Goal: Obtain resource: Download file/media

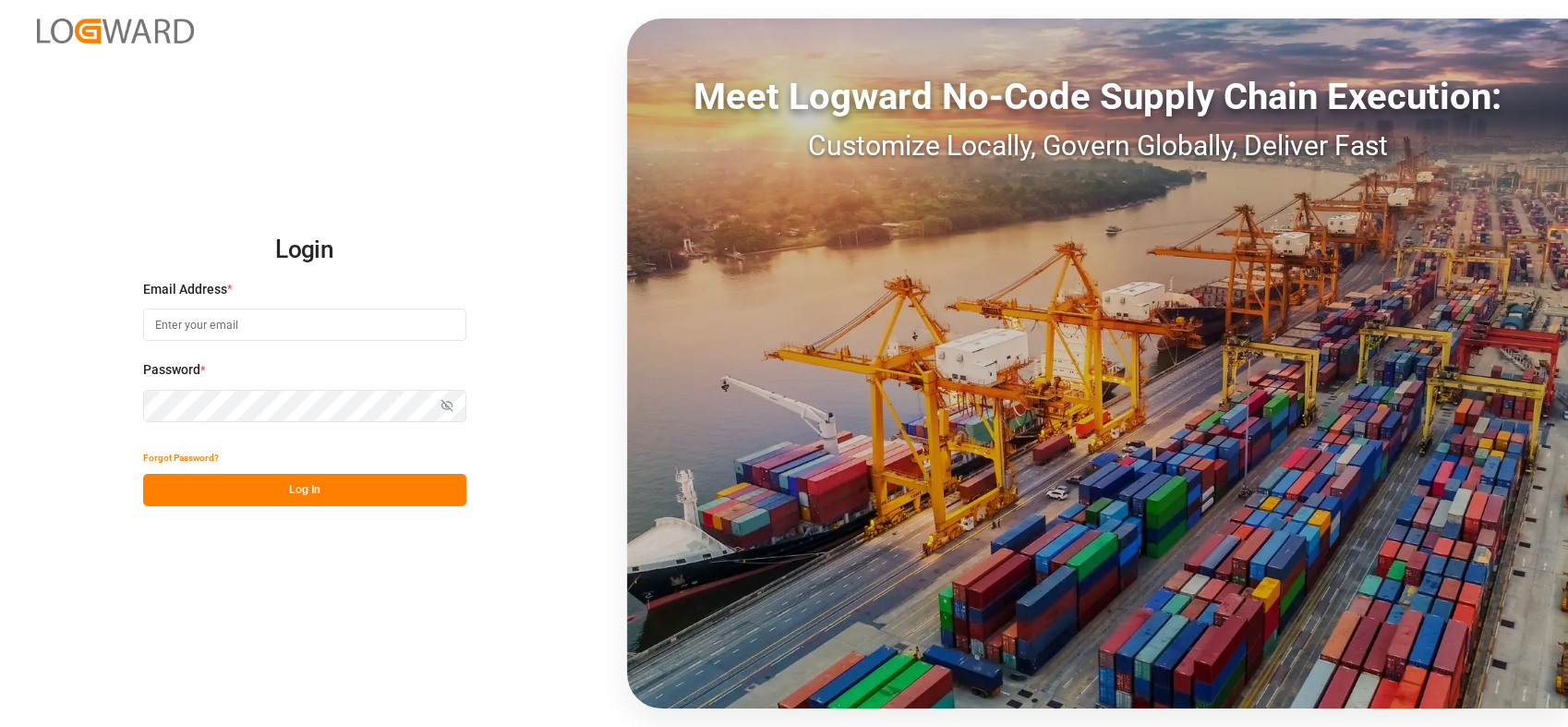
type input "[PERSON_NAME][EMAIL_ADDRESS][PERSON_NAME][DOMAIN_NAME]"
click at [311, 488] on button "Log In" at bounding box center [305, 490] width 324 height 33
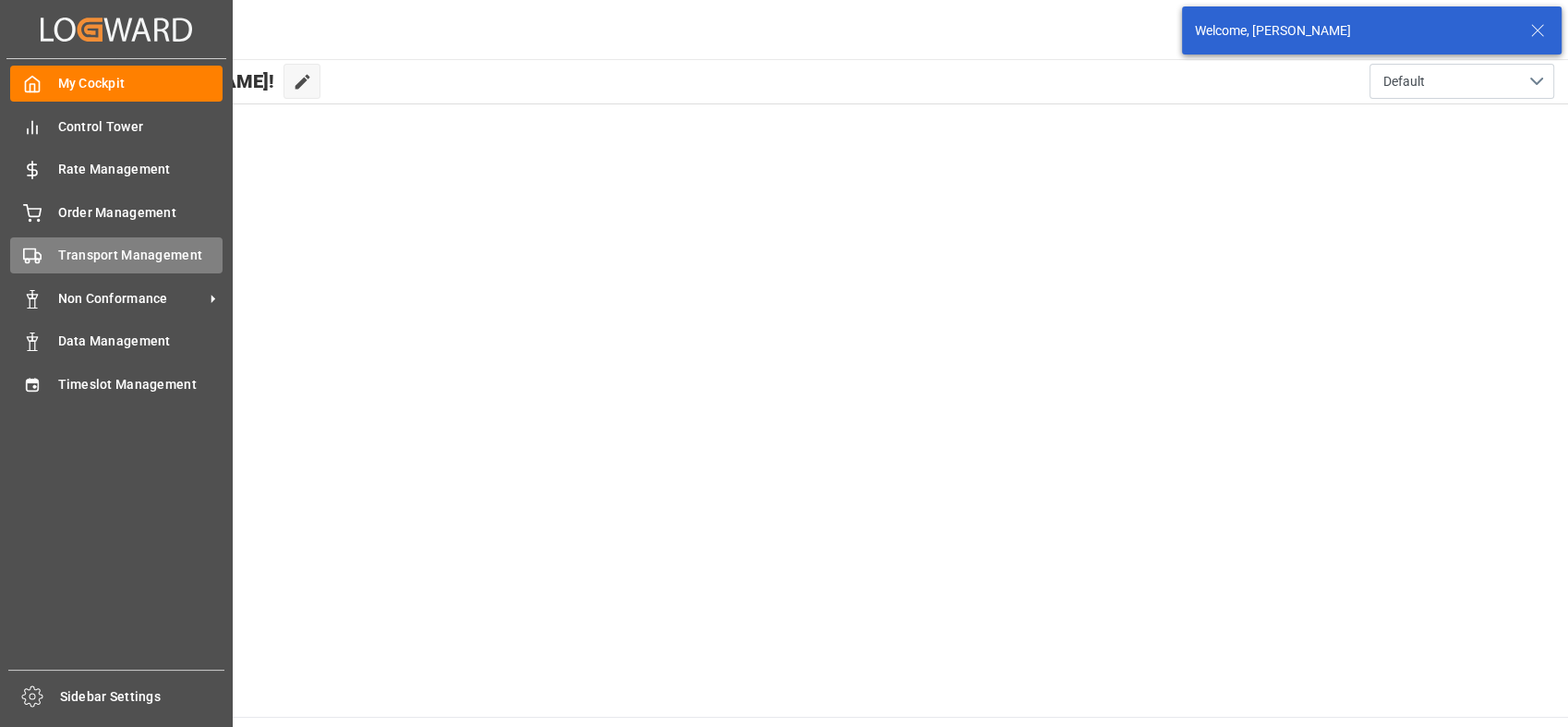
click at [95, 246] on span "Transport Management" at bounding box center [141, 256] width 166 height 19
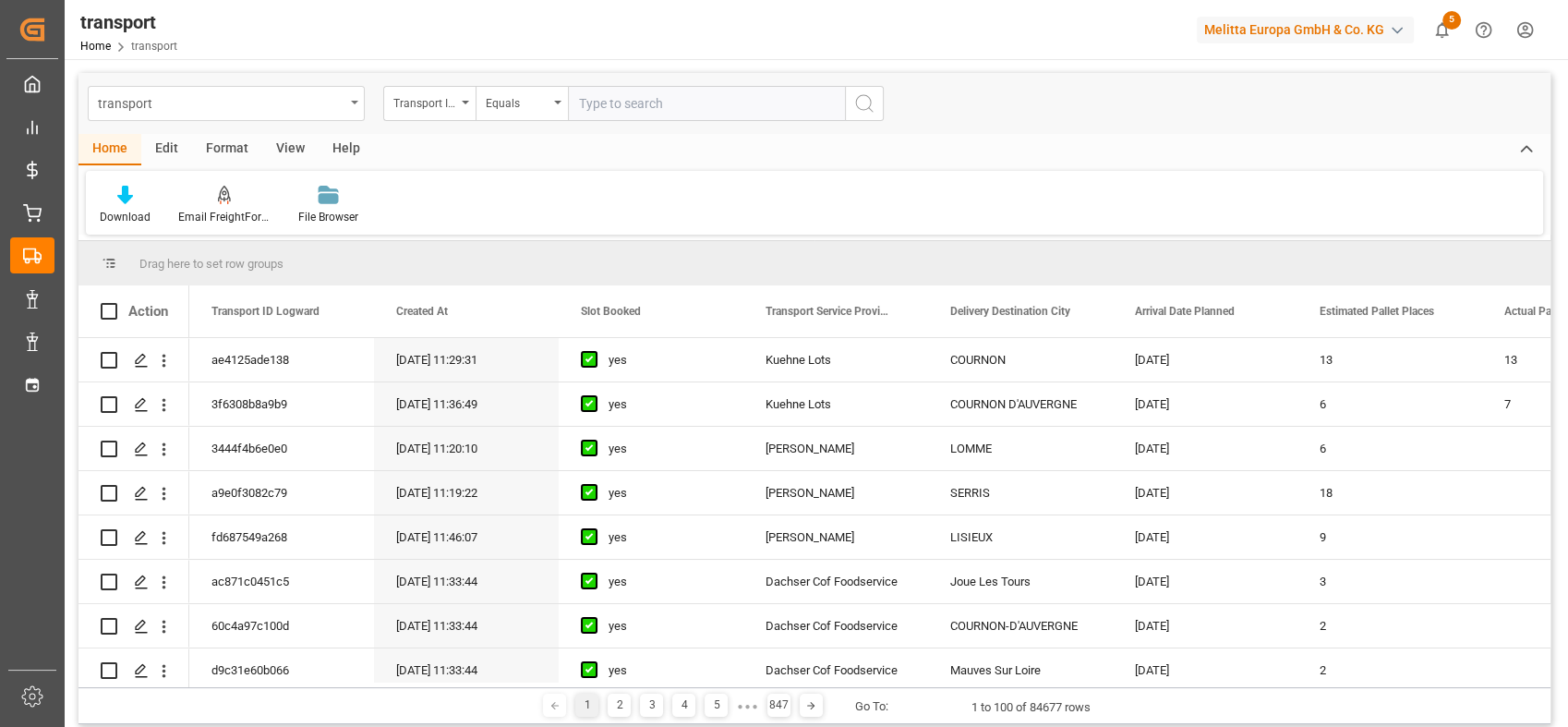
click at [355, 102] on icon "open menu" at bounding box center [355, 102] width 8 height 4
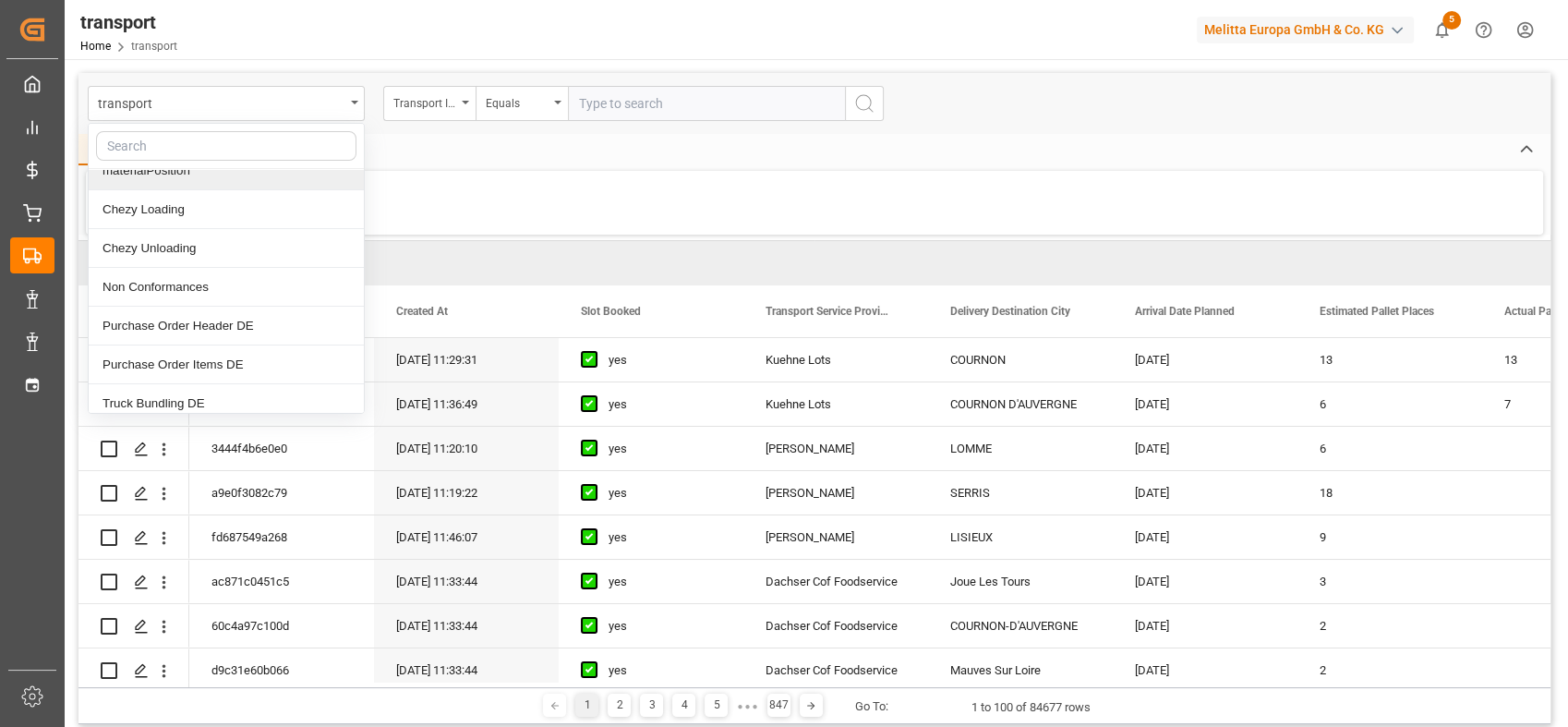
scroll to position [205, 0]
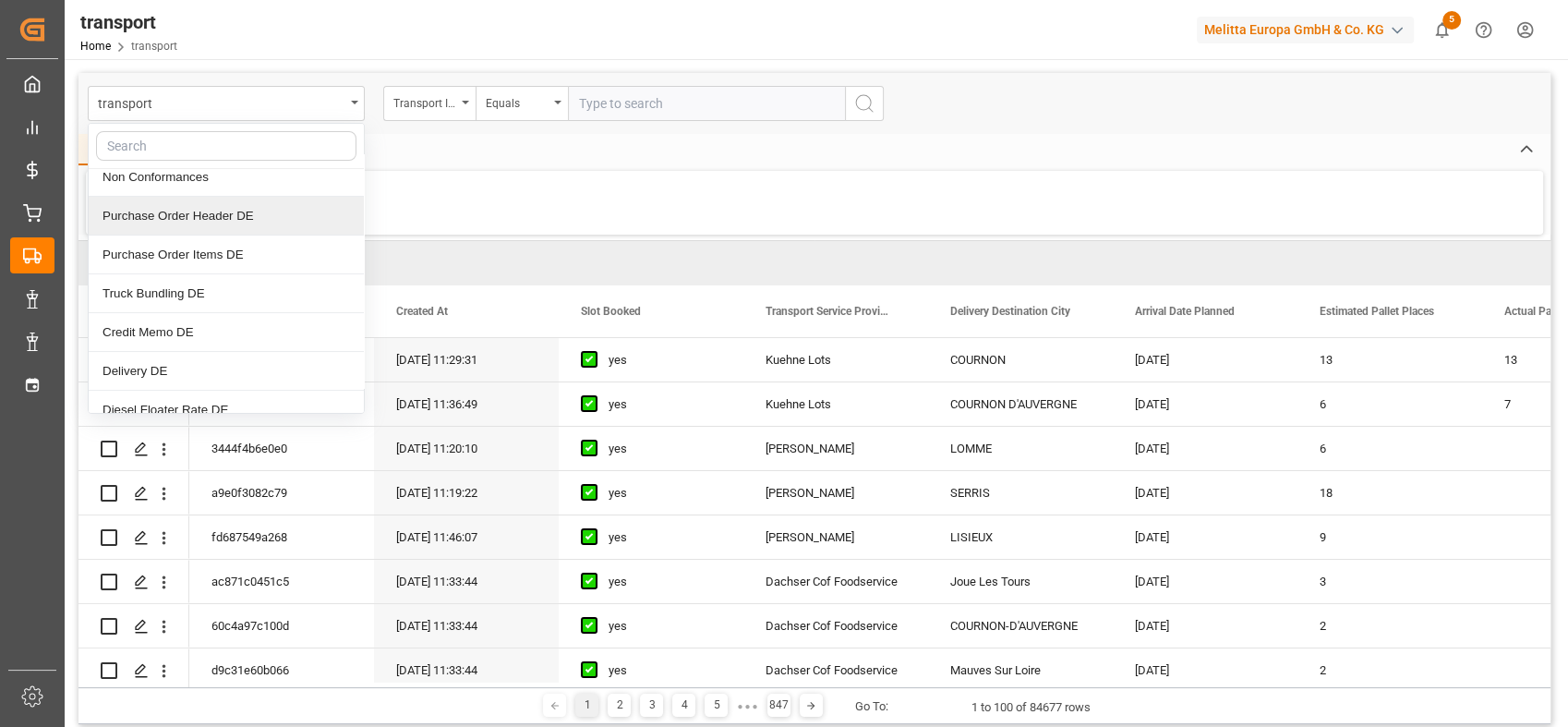
click at [284, 212] on div "Purchase Order Header DE" at bounding box center [227, 216] width 276 height 39
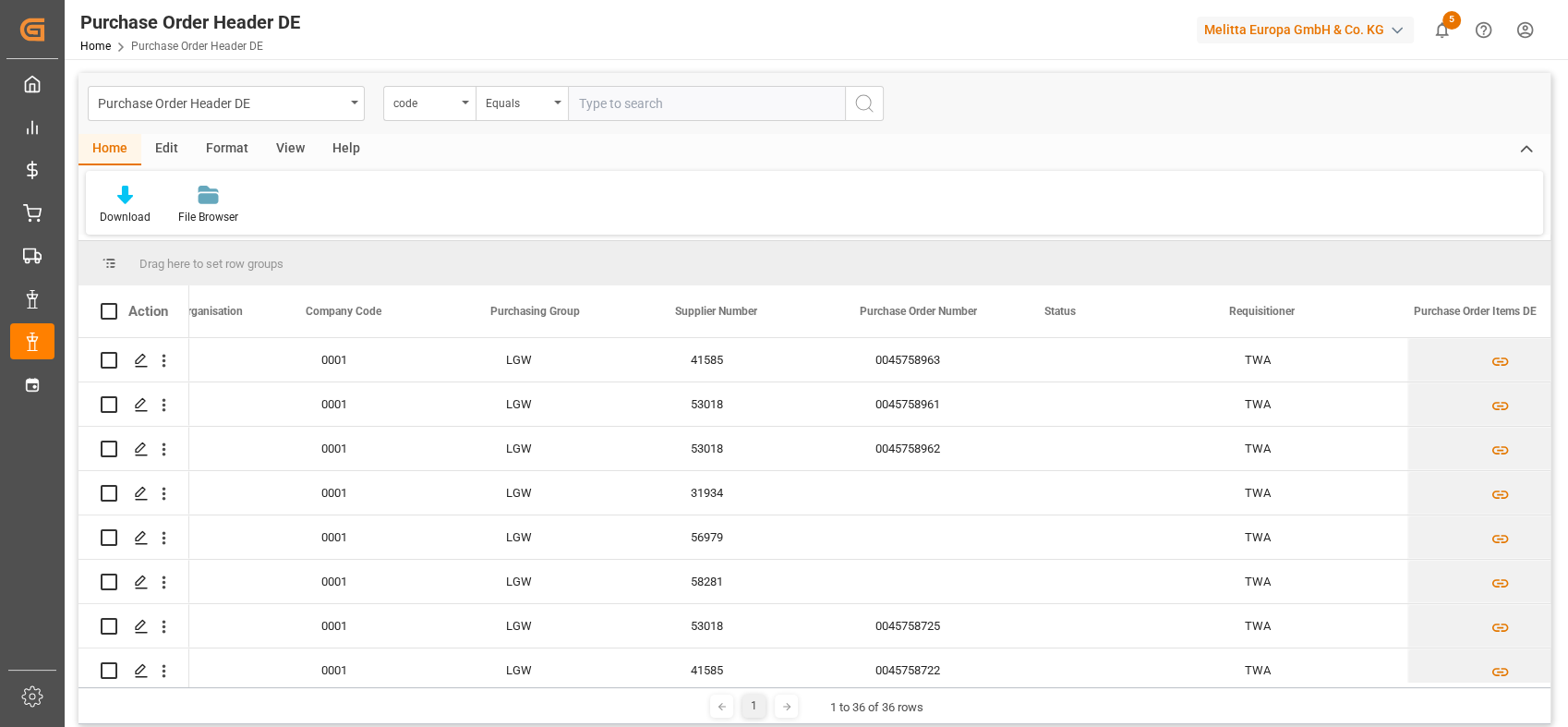
scroll to position [0, 872]
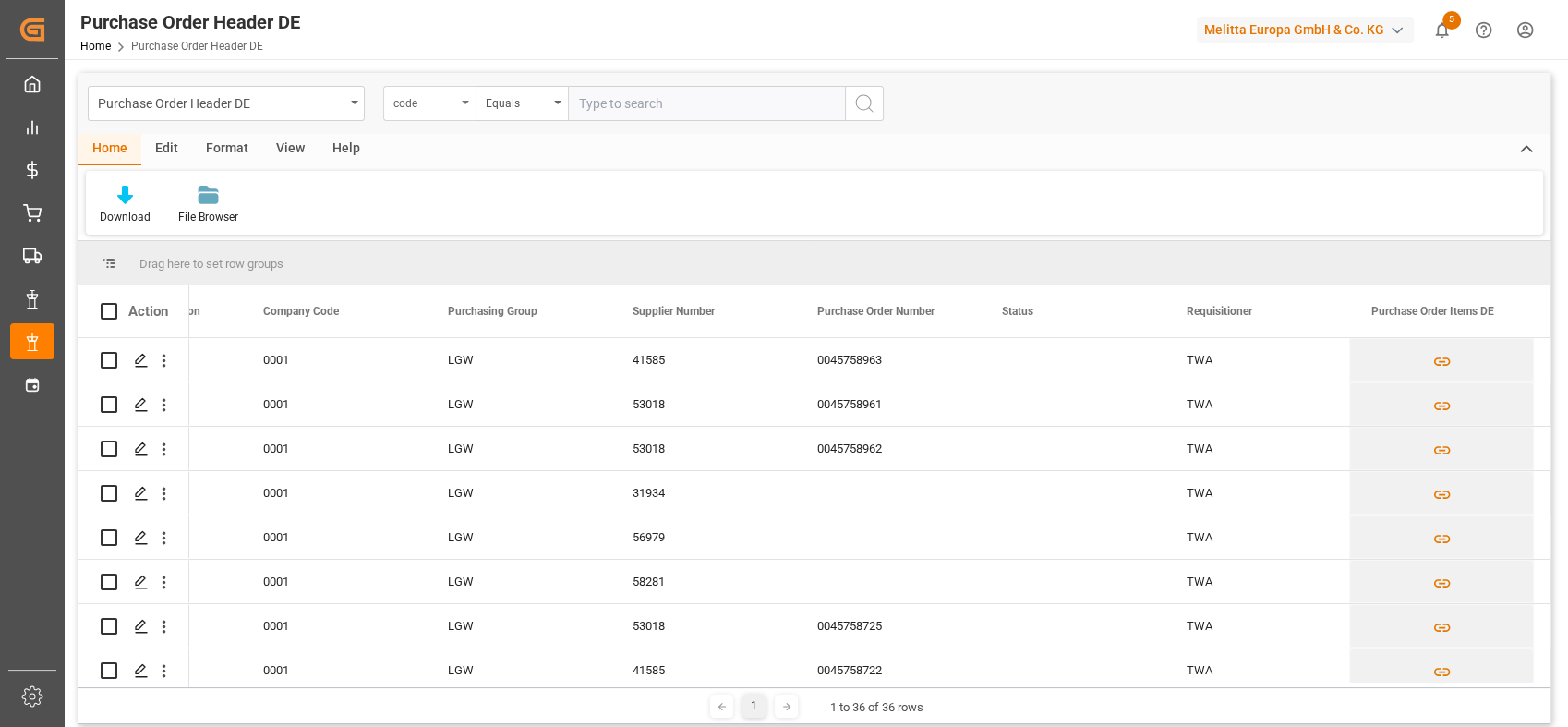
click at [454, 105] on div "code" at bounding box center [425, 102] width 63 height 21
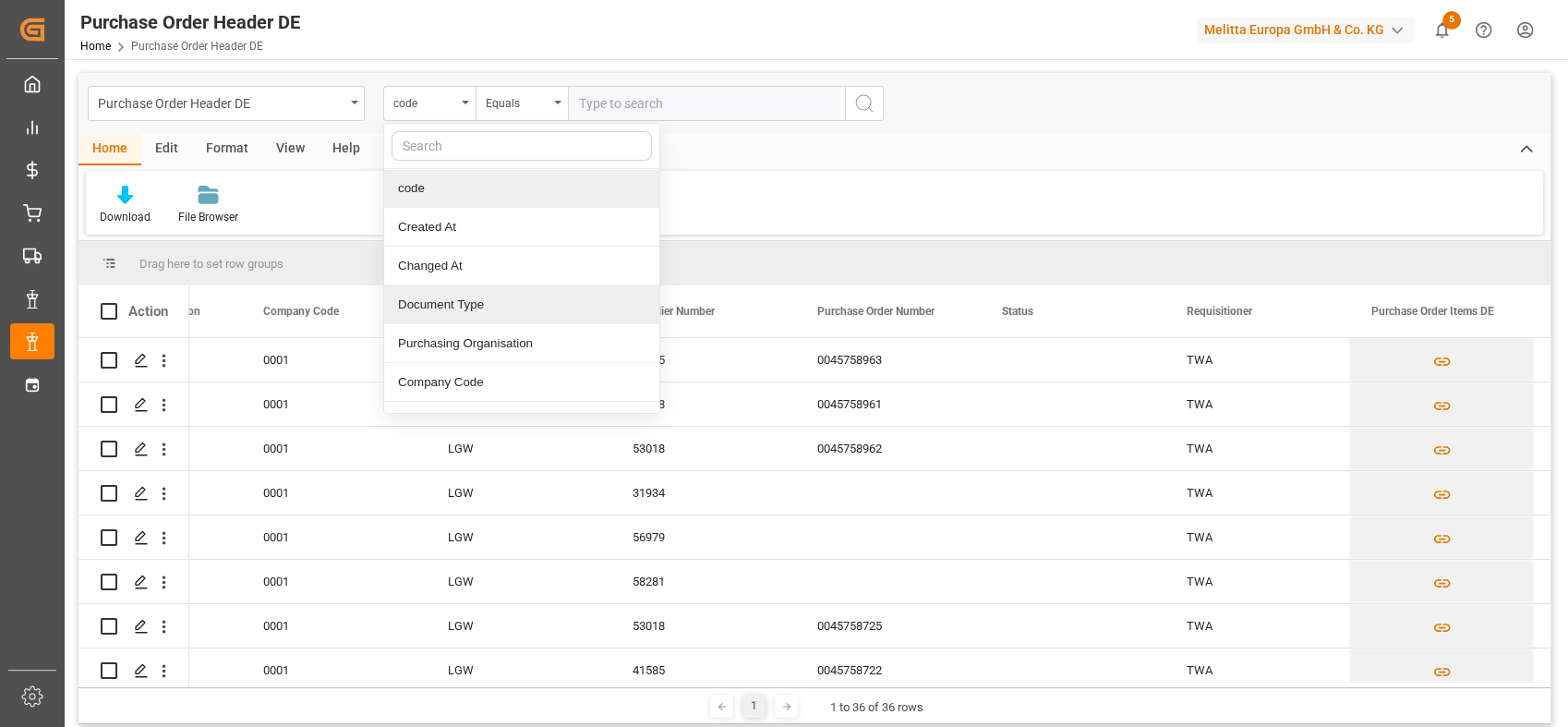
scroll to position [102, 0]
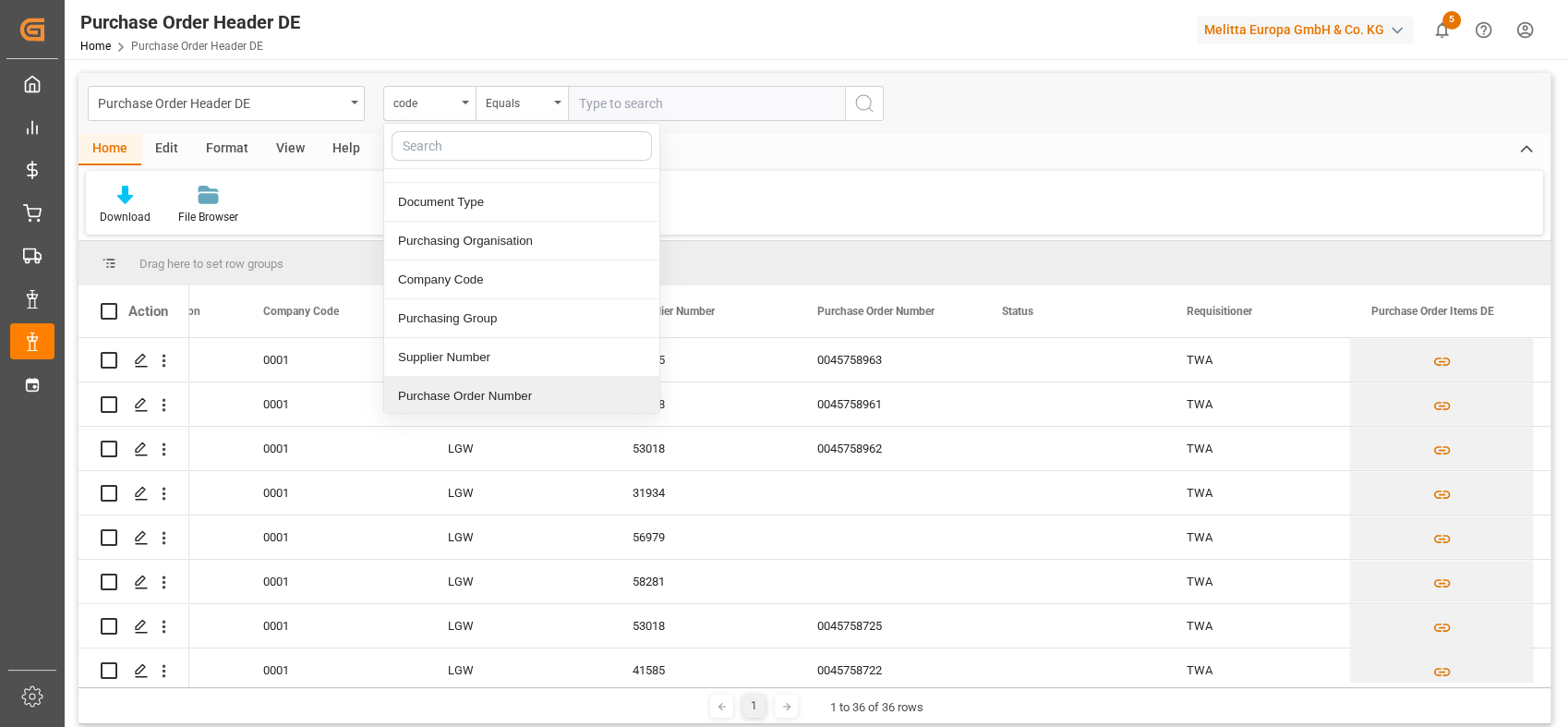
drag, startPoint x: 511, startPoint y: 392, endPoint x: 557, endPoint y: 268, distance: 132.3
click at [512, 392] on div "Purchase Order Number" at bounding box center [522, 397] width 276 height 39
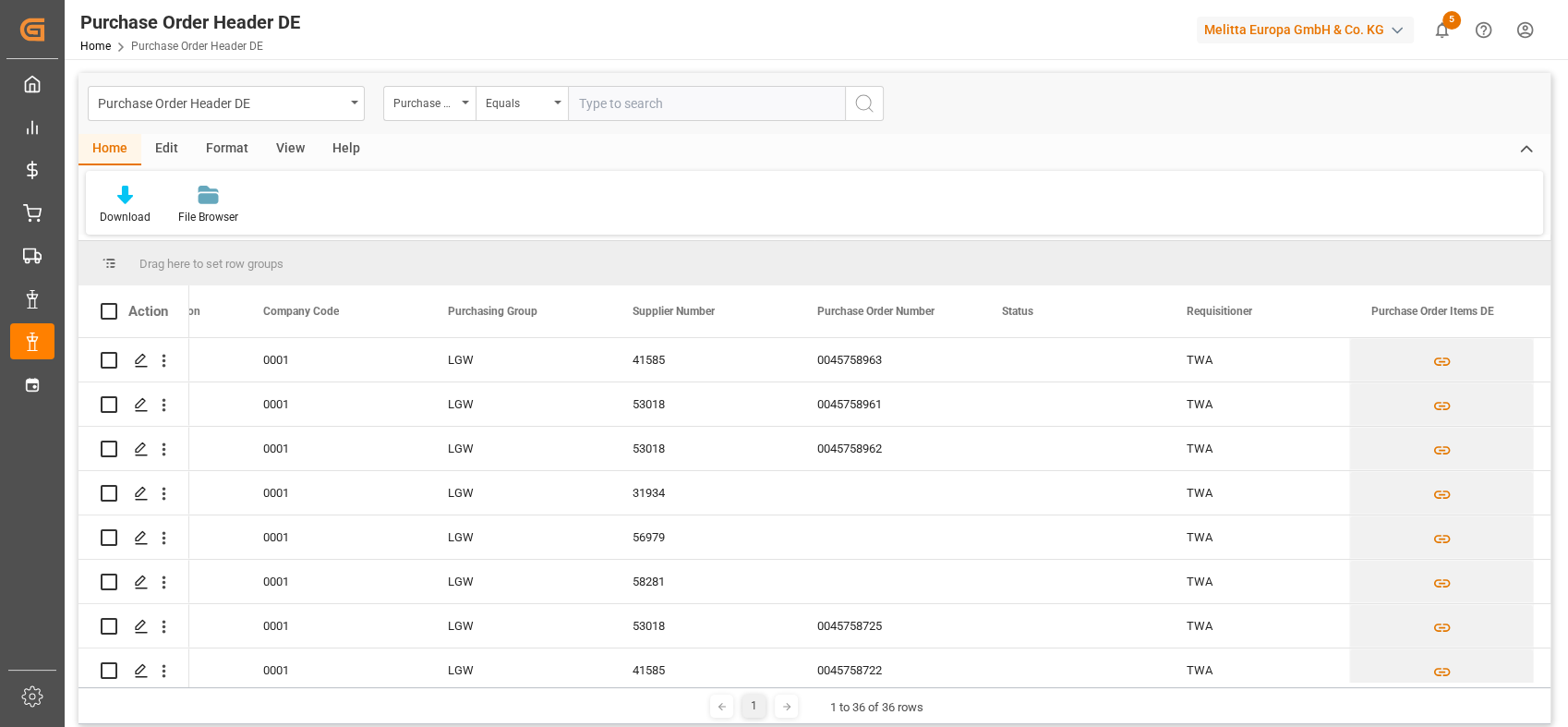
click at [646, 115] on input "text" at bounding box center [706, 103] width 277 height 35
paste input "0045757761"
type input "0045757761"
click at [865, 103] on icon "search button" at bounding box center [863, 102] width 22 height 22
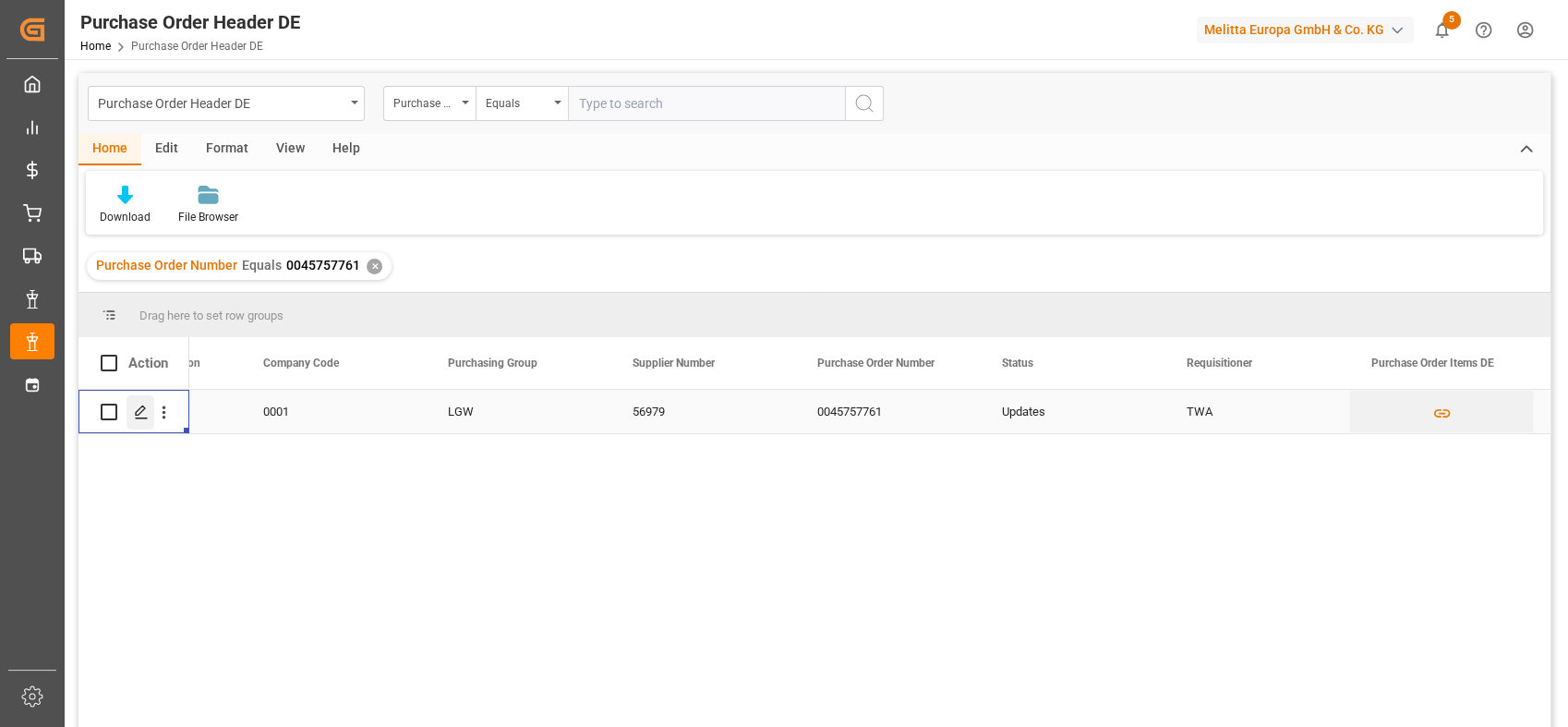
click at [144, 416] on icon "Press SPACE to select this row." at bounding box center [141, 412] width 14 height 14
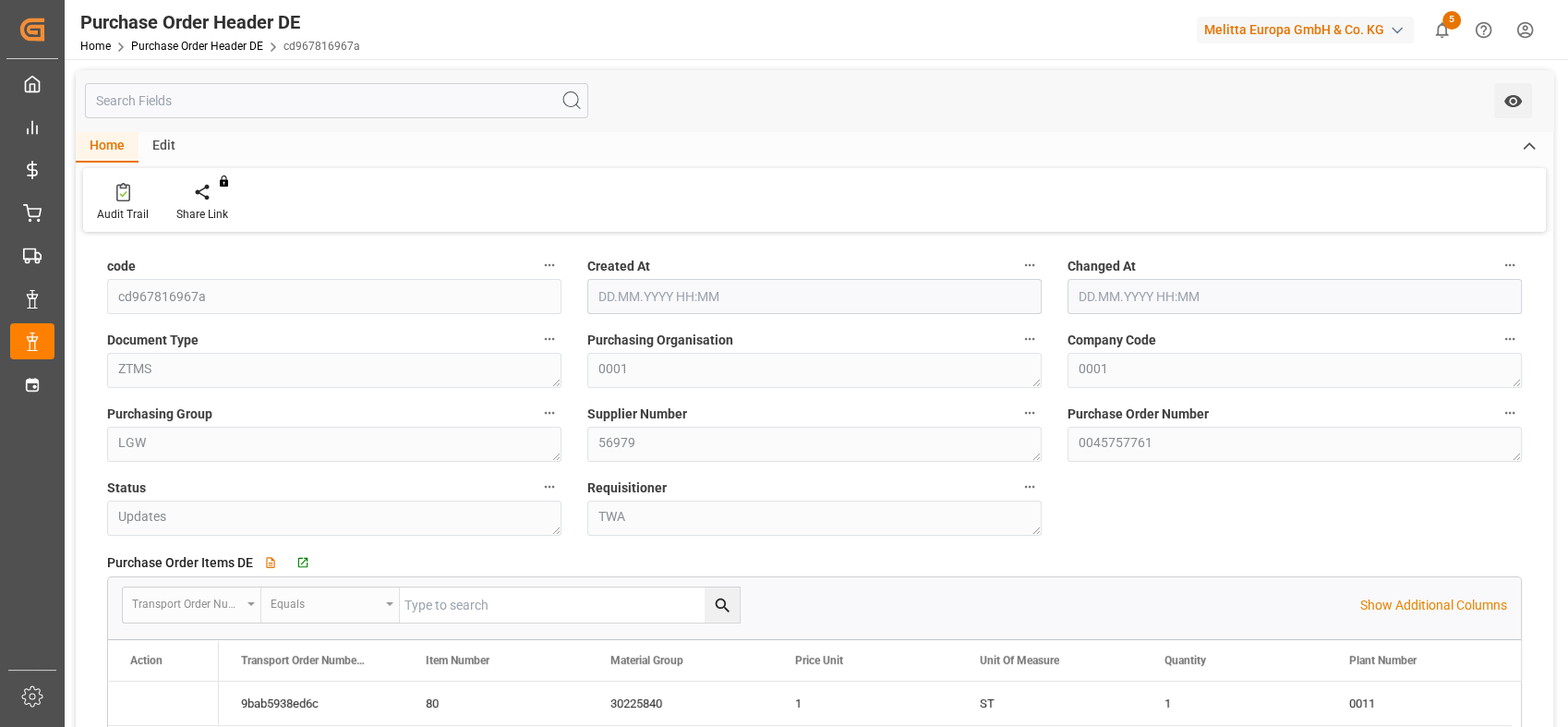
type input "[DATE] 12:01"
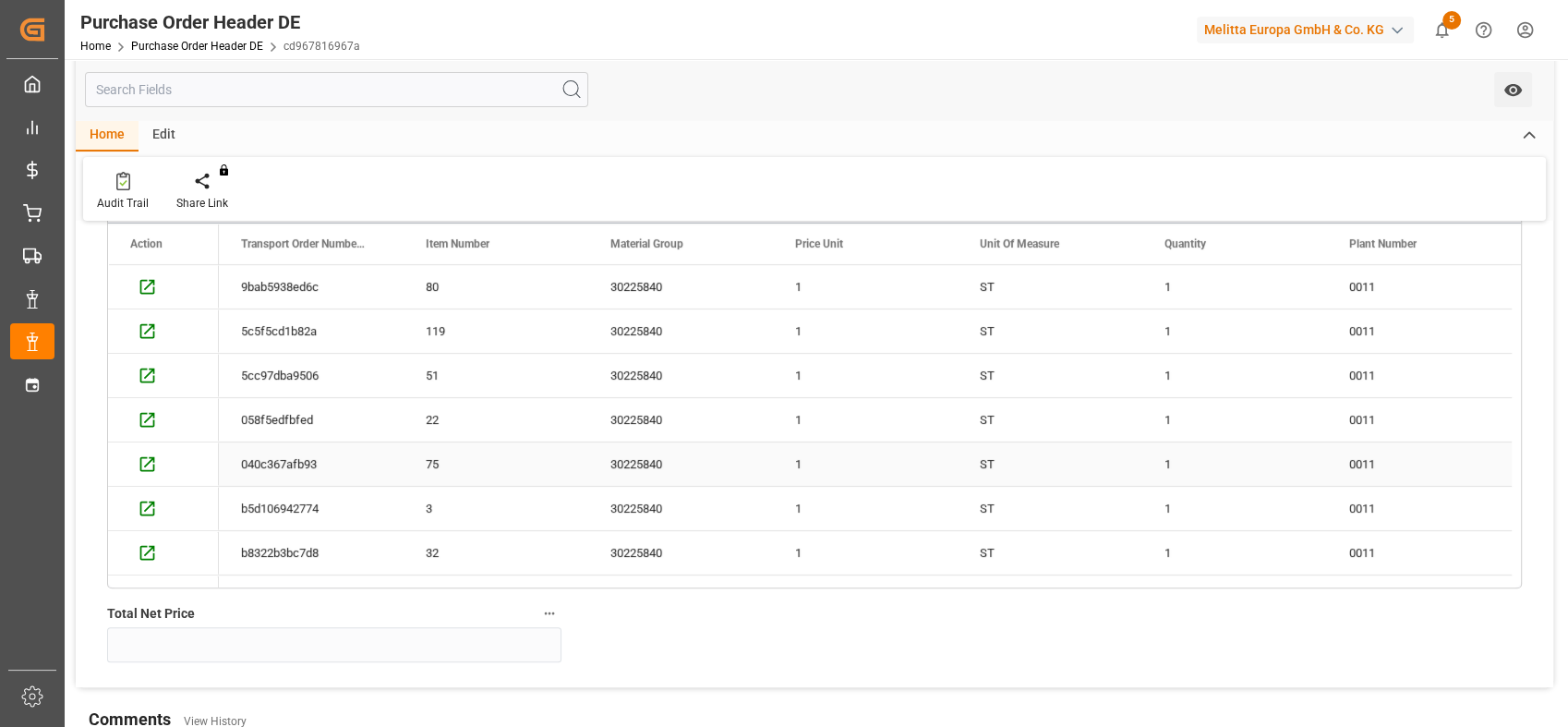
scroll to position [307, 0]
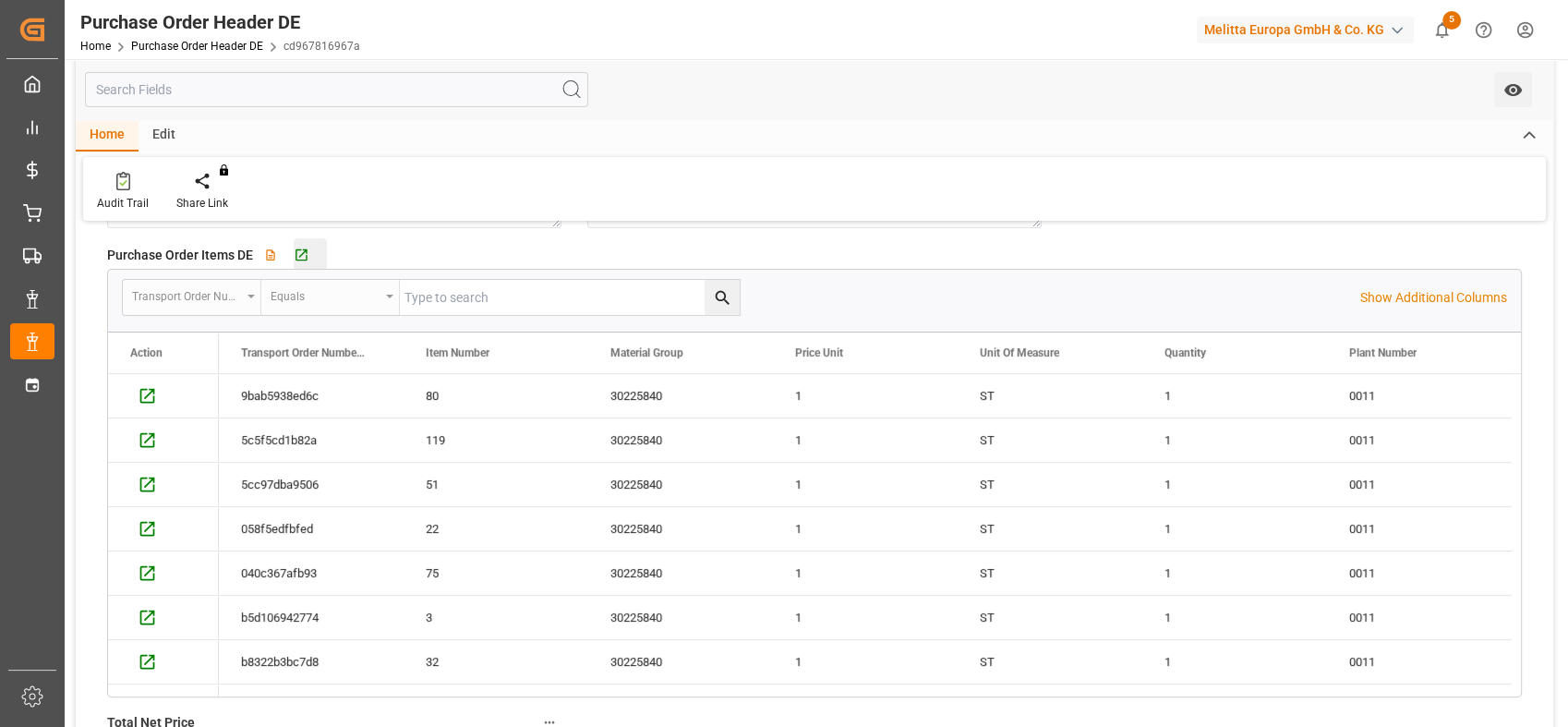
click at [310, 258] on div "Go to Purchase Order Items DE Grid" at bounding box center [310, 256] width 34 height 15
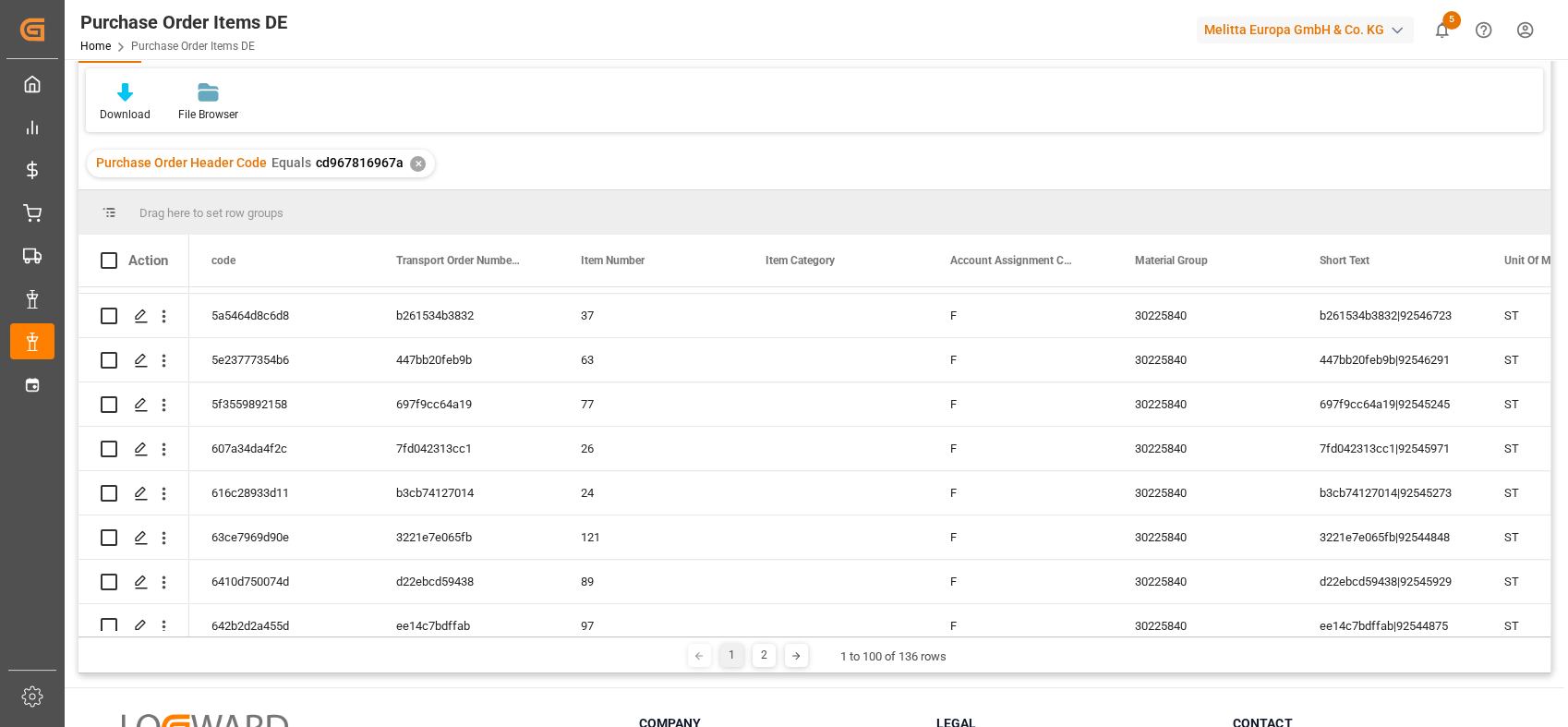
scroll to position [1737, 0]
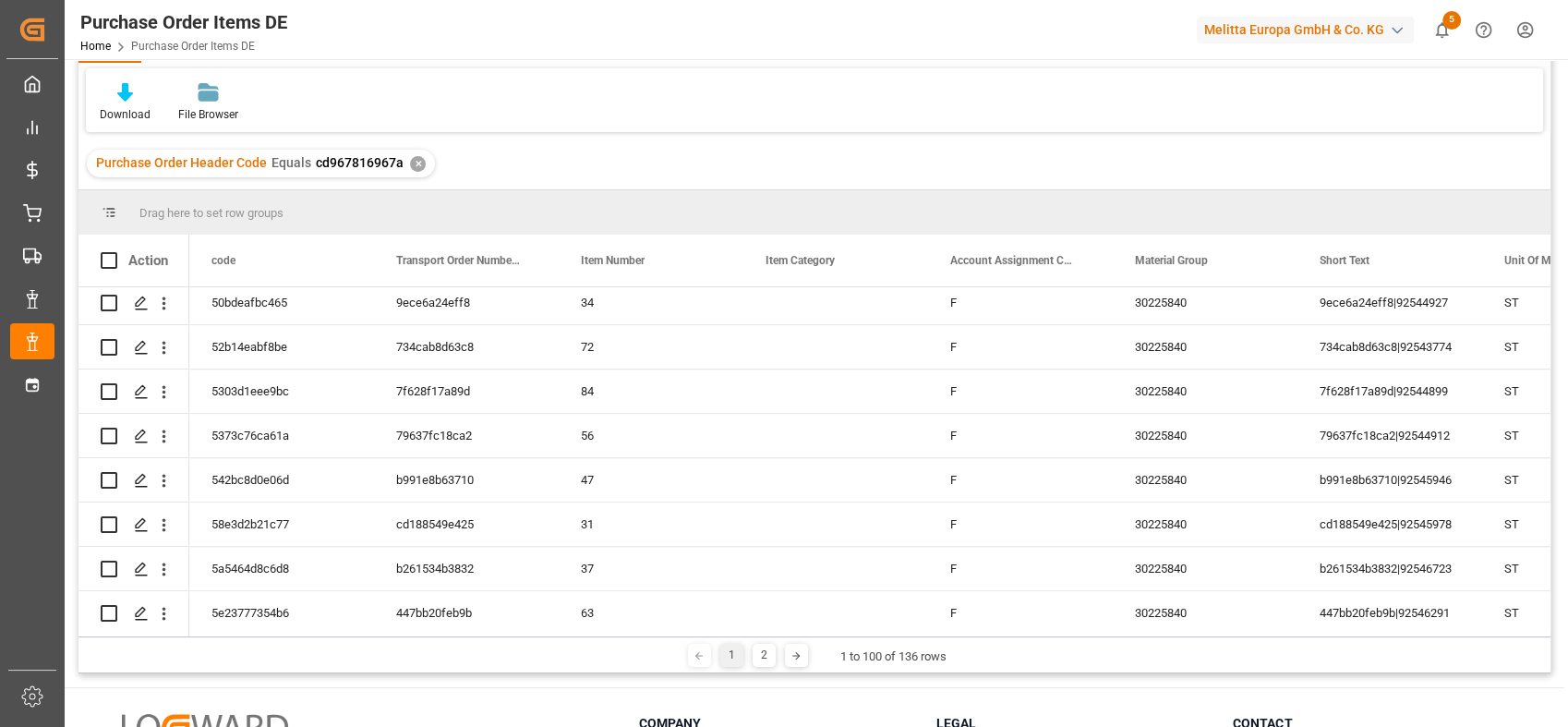
click at [170, 42] on span "Purchase Order Items DE" at bounding box center [192, 46] width 123 height 13
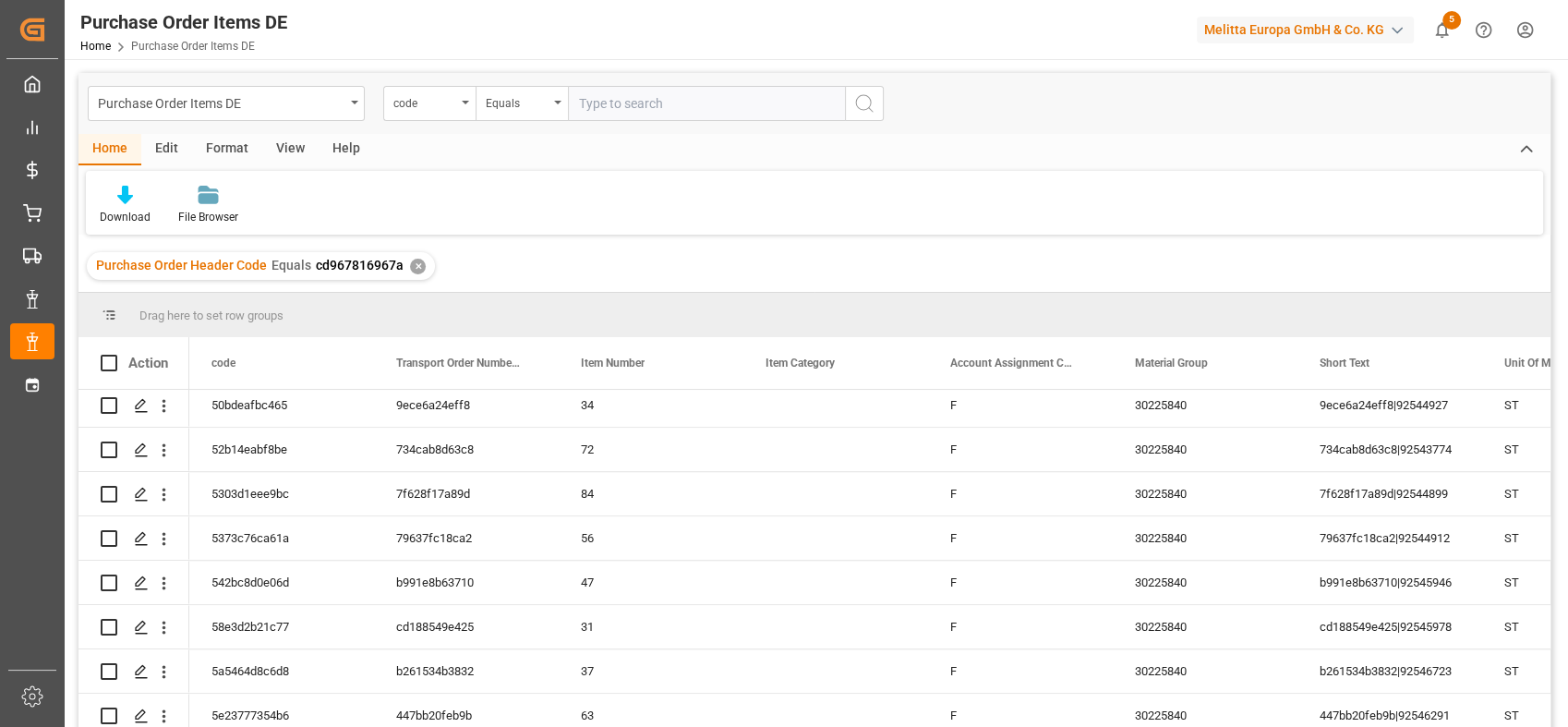
click at [410, 266] on div "✕" at bounding box center [417, 266] width 15 height 15
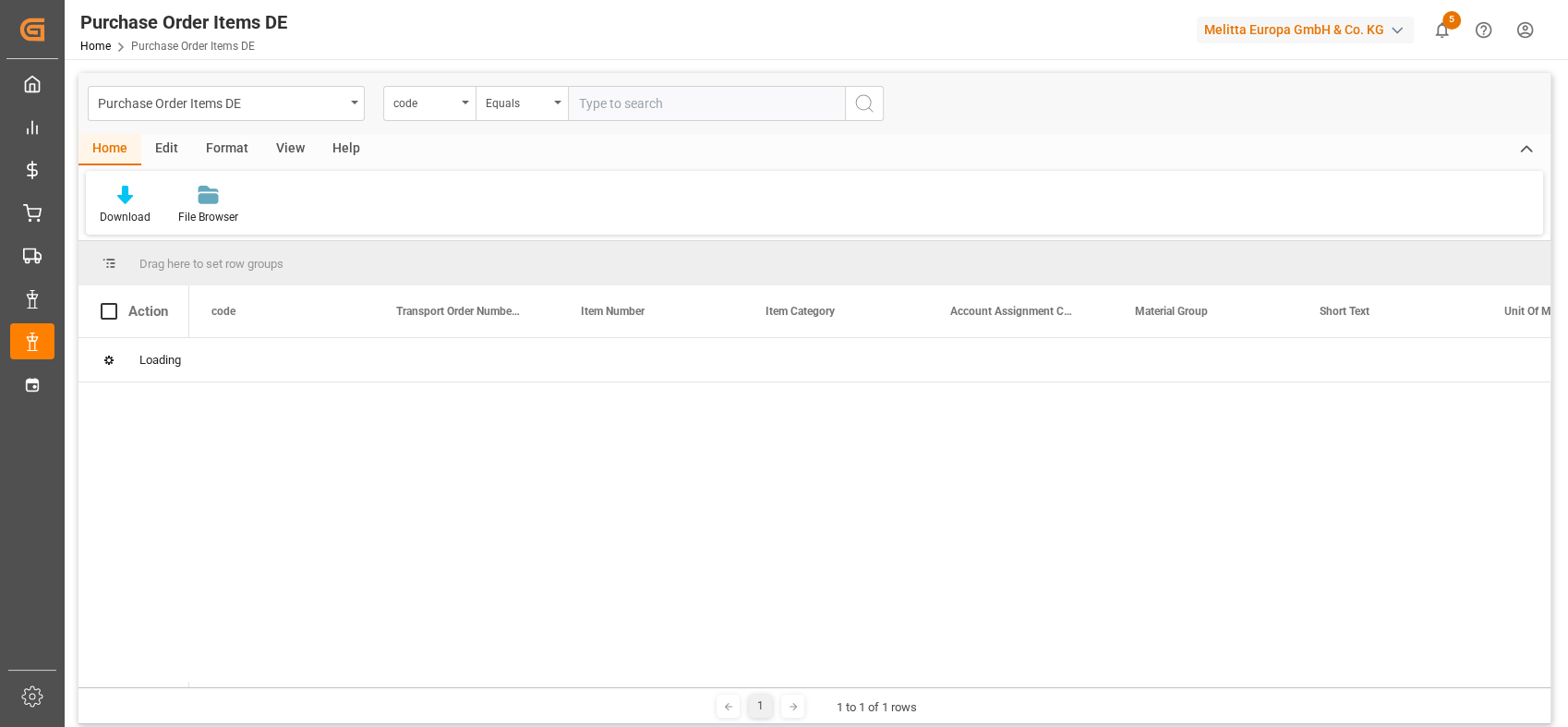
click at [459, 105] on div "code" at bounding box center [429, 103] width 92 height 35
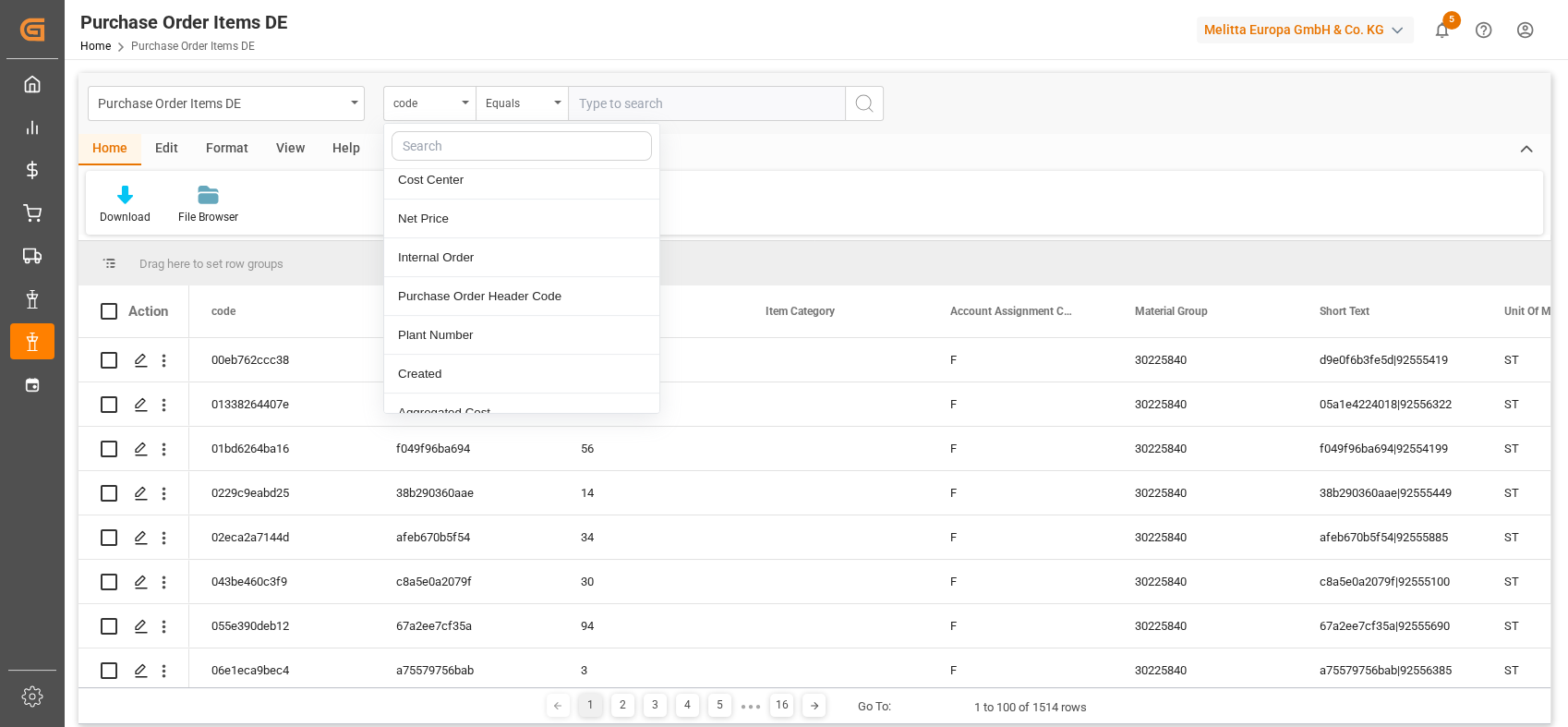
scroll to position [568, 0]
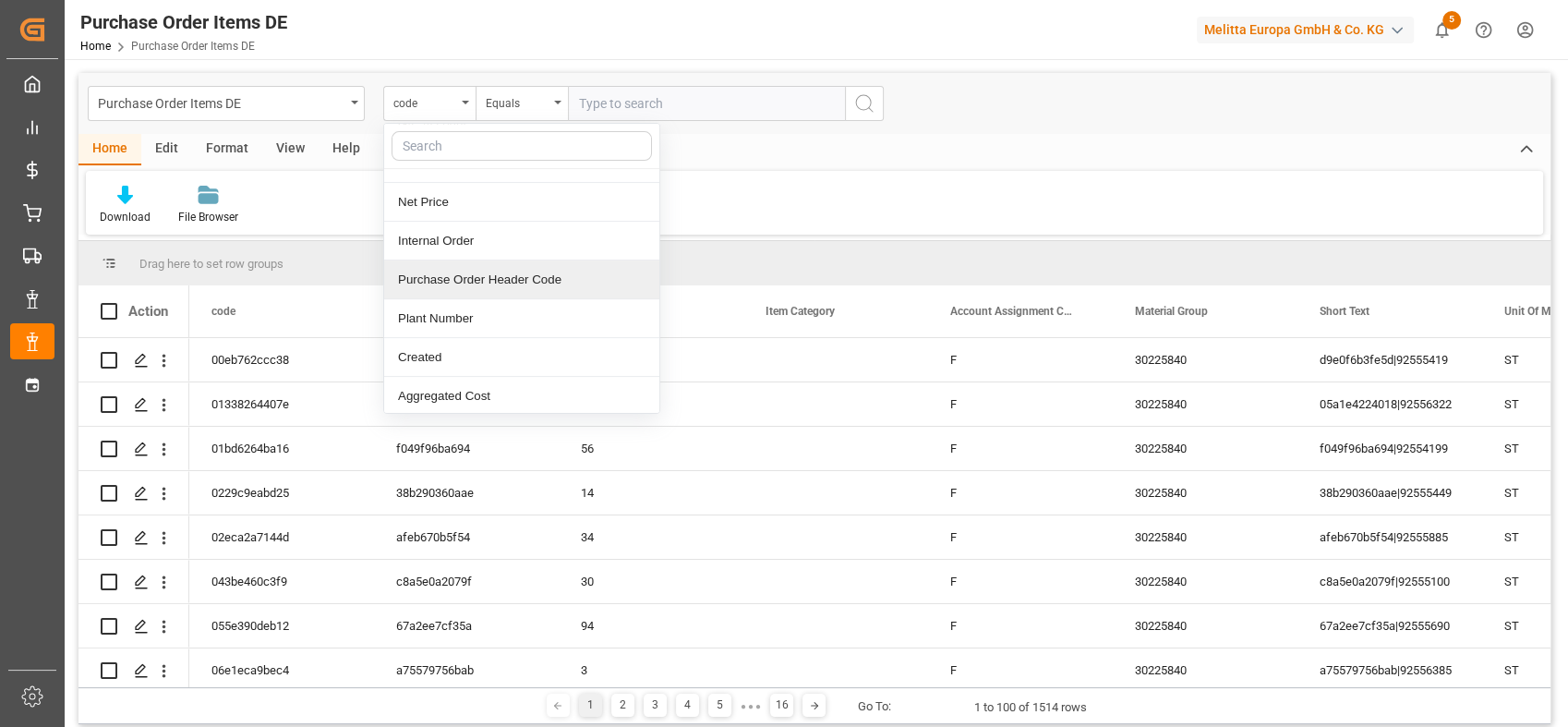
click at [550, 281] on div "Purchase Order Header Code" at bounding box center [522, 280] width 276 height 39
click at [627, 89] on input "text" at bounding box center [706, 103] width 277 height 35
paste input "0045757761"
type input "0045757761"
click at [861, 104] on icon "search button" at bounding box center [863, 102] width 22 height 22
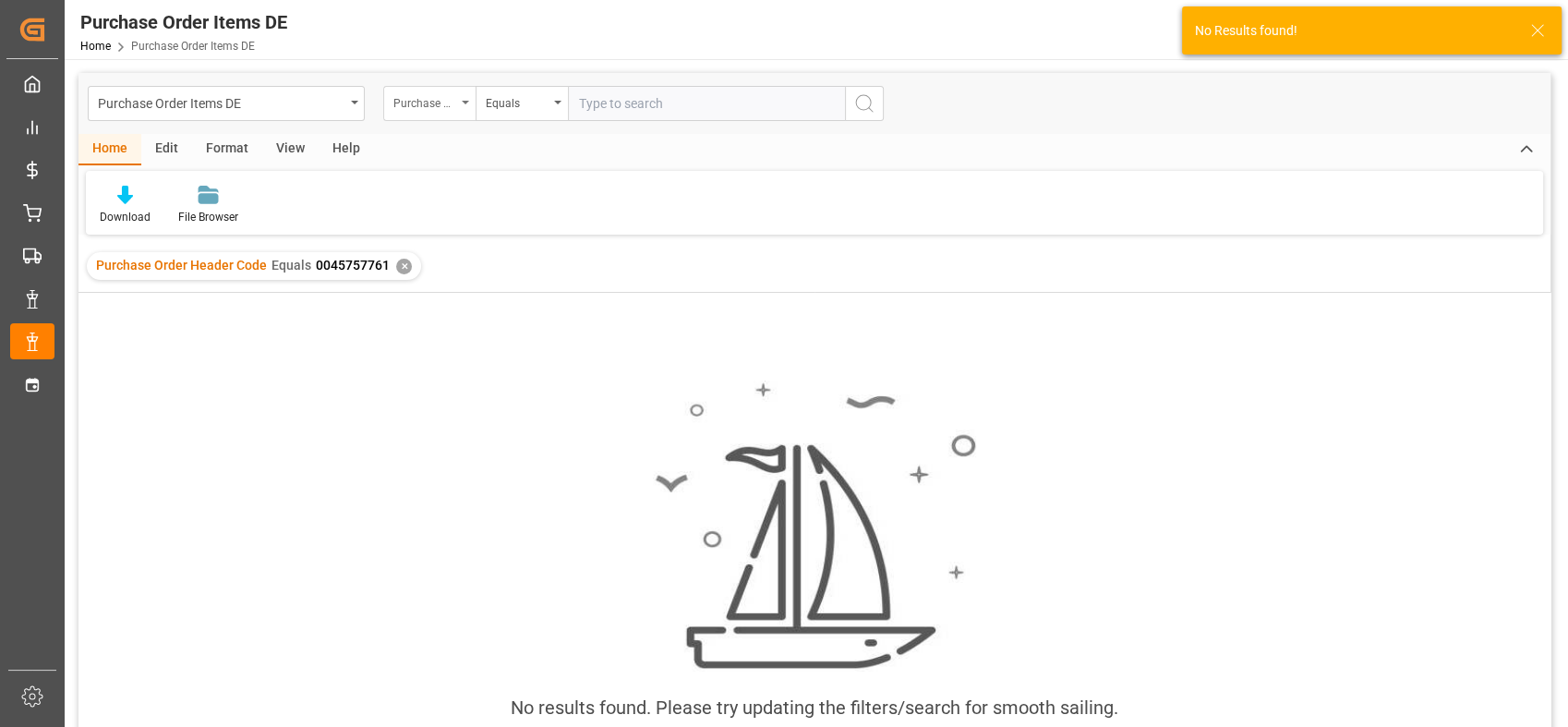
click at [465, 112] on div "Purchase Order Header Code" at bounding box center [429, 103] width 92 height 35
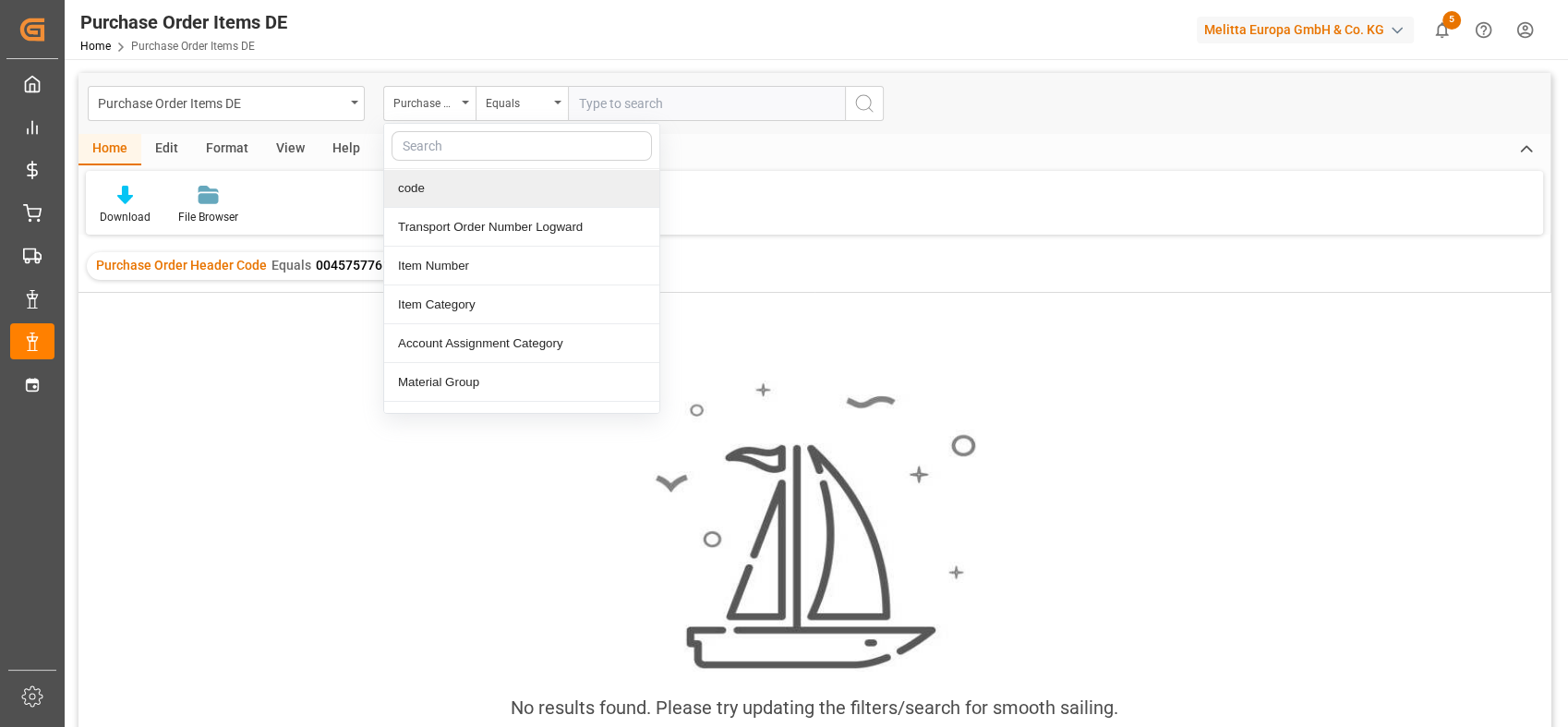
click at [440, 193] on div "code" at bounding box center [522, 189] width 276 height 39
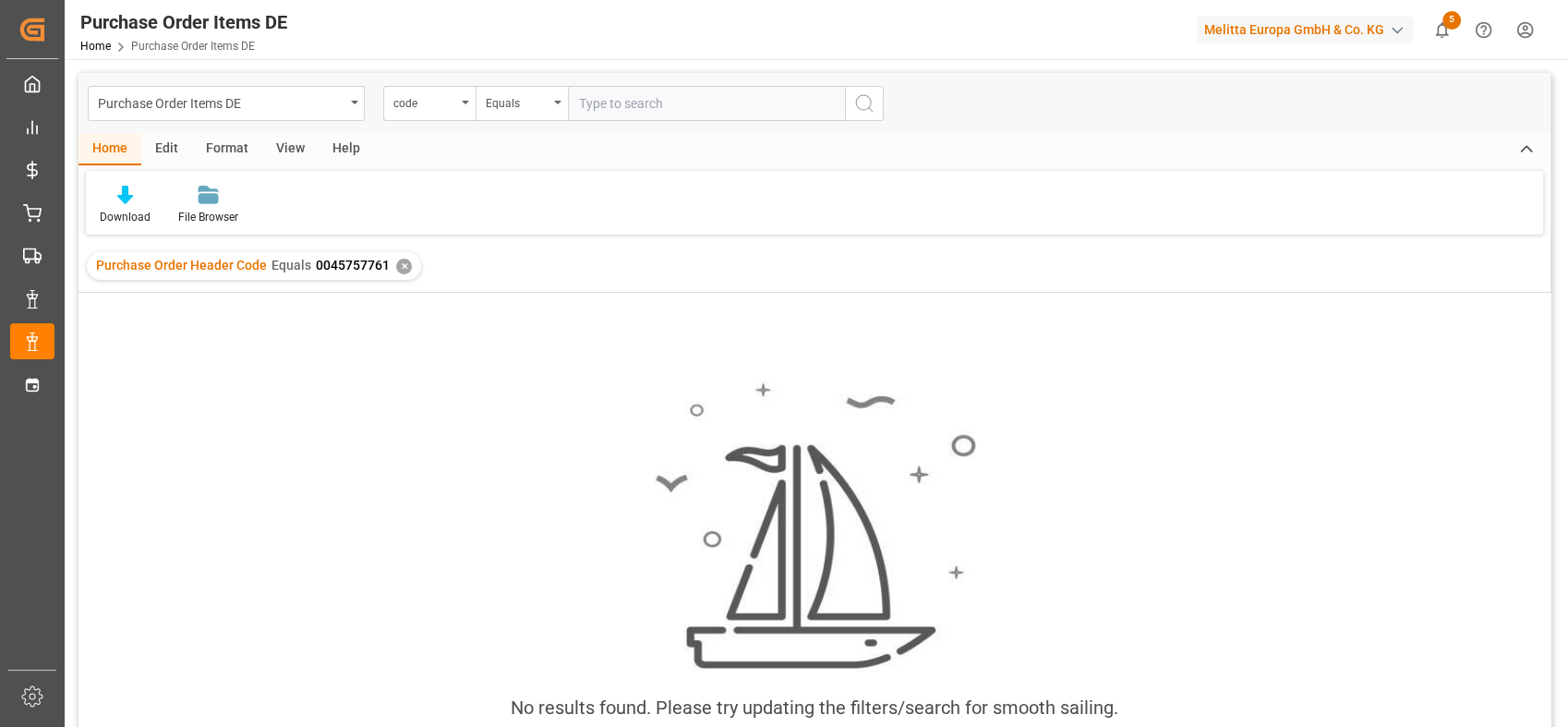
click at [601, 104] on input "text" at bounding box center [706, 103] width 277 height 35
paste input "0045757761"
type input "0045757761"
click at [854, 98] on icon "search button" at bounding box center [863, 102] width 22 height 22
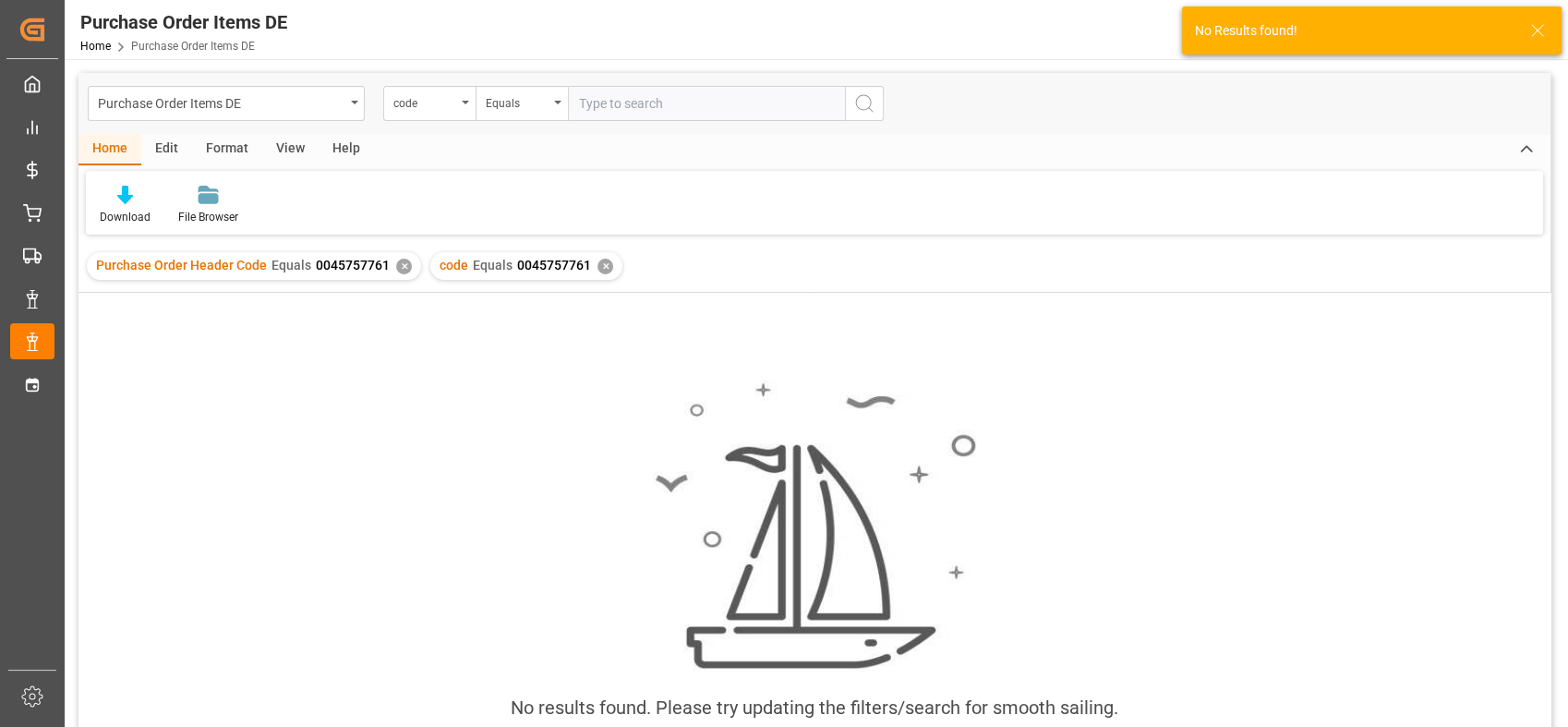
click at [396, 266] on div "✕" at bounding box center [404, 266] width 15 height 15
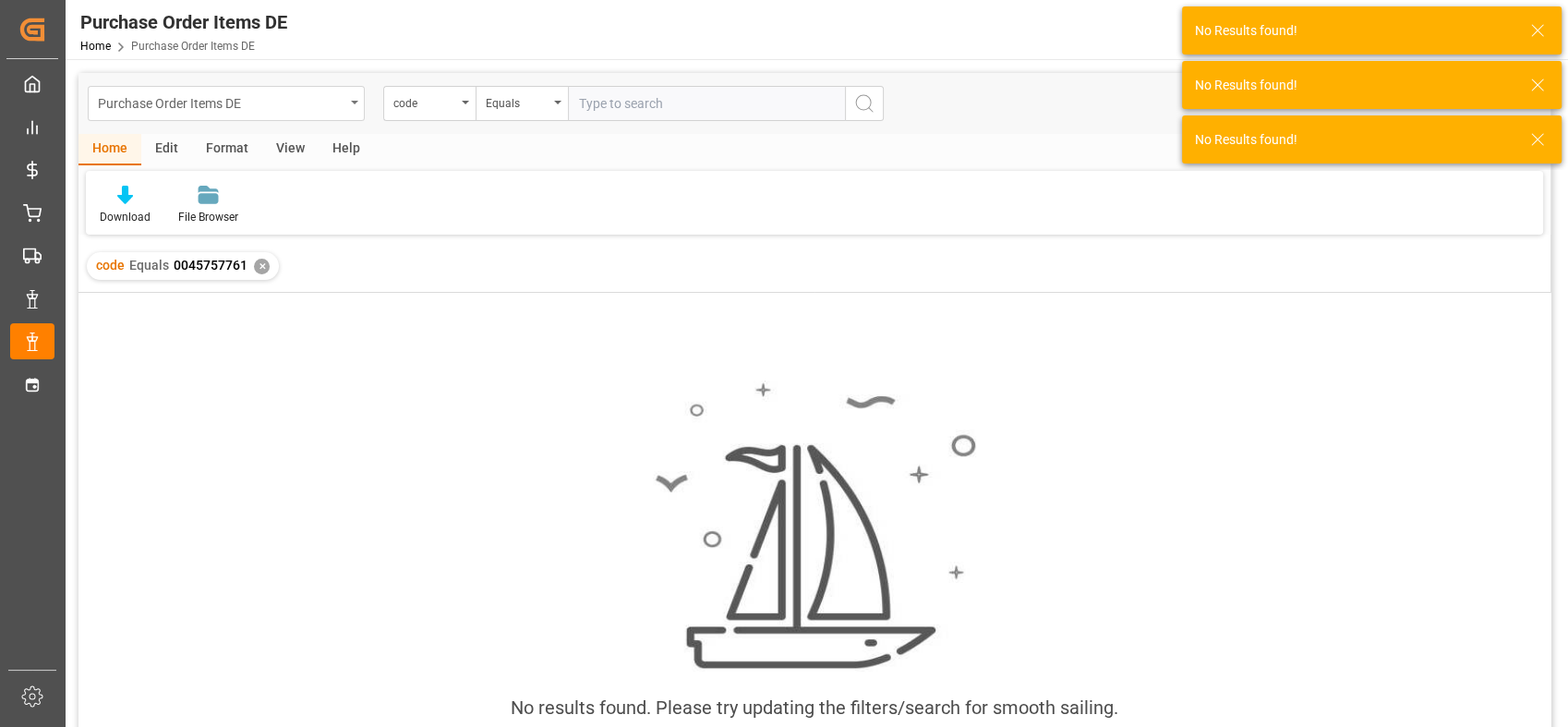
click at [340, 107] on div "Purchase Order Items DE" at bounding box center [221, 102] width 247 height 23
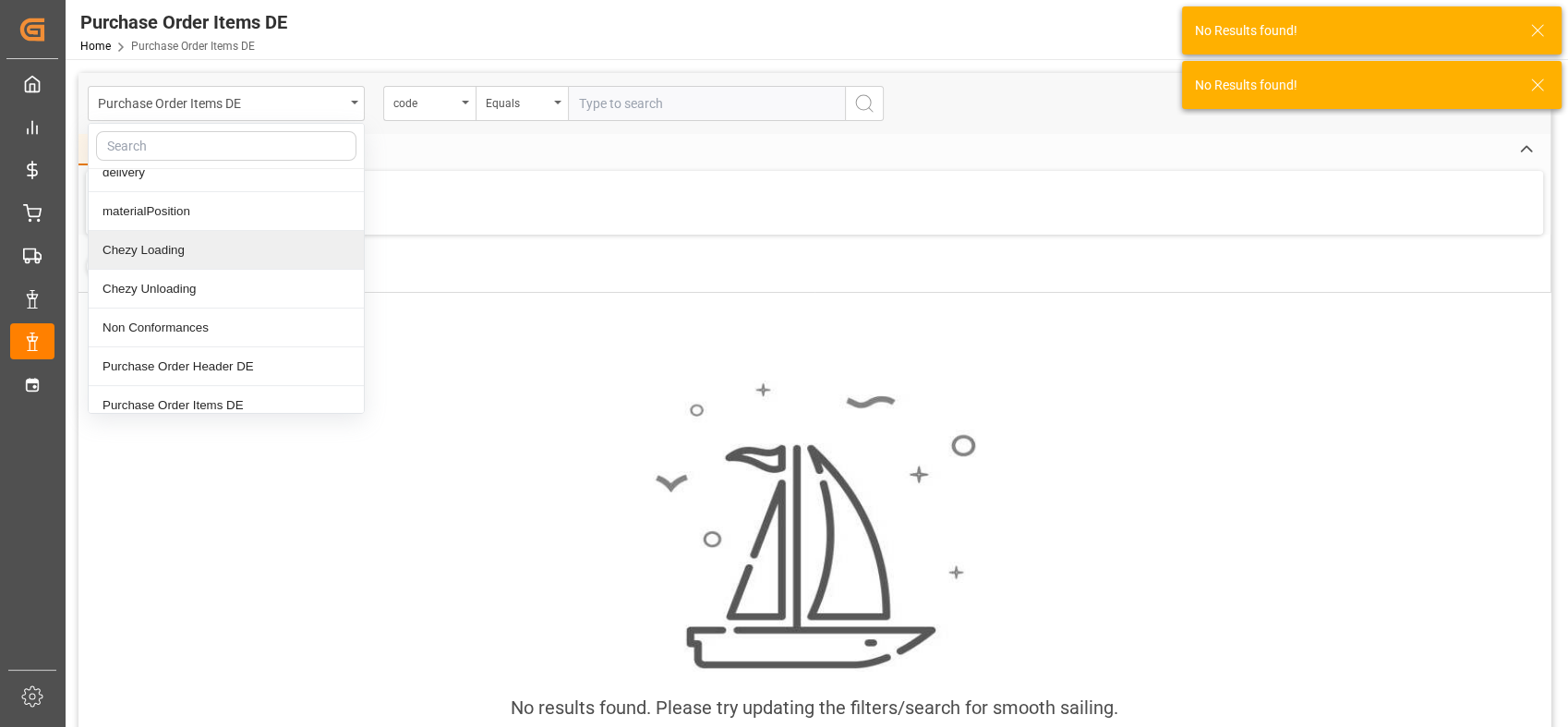
scroll to position [102, 0]
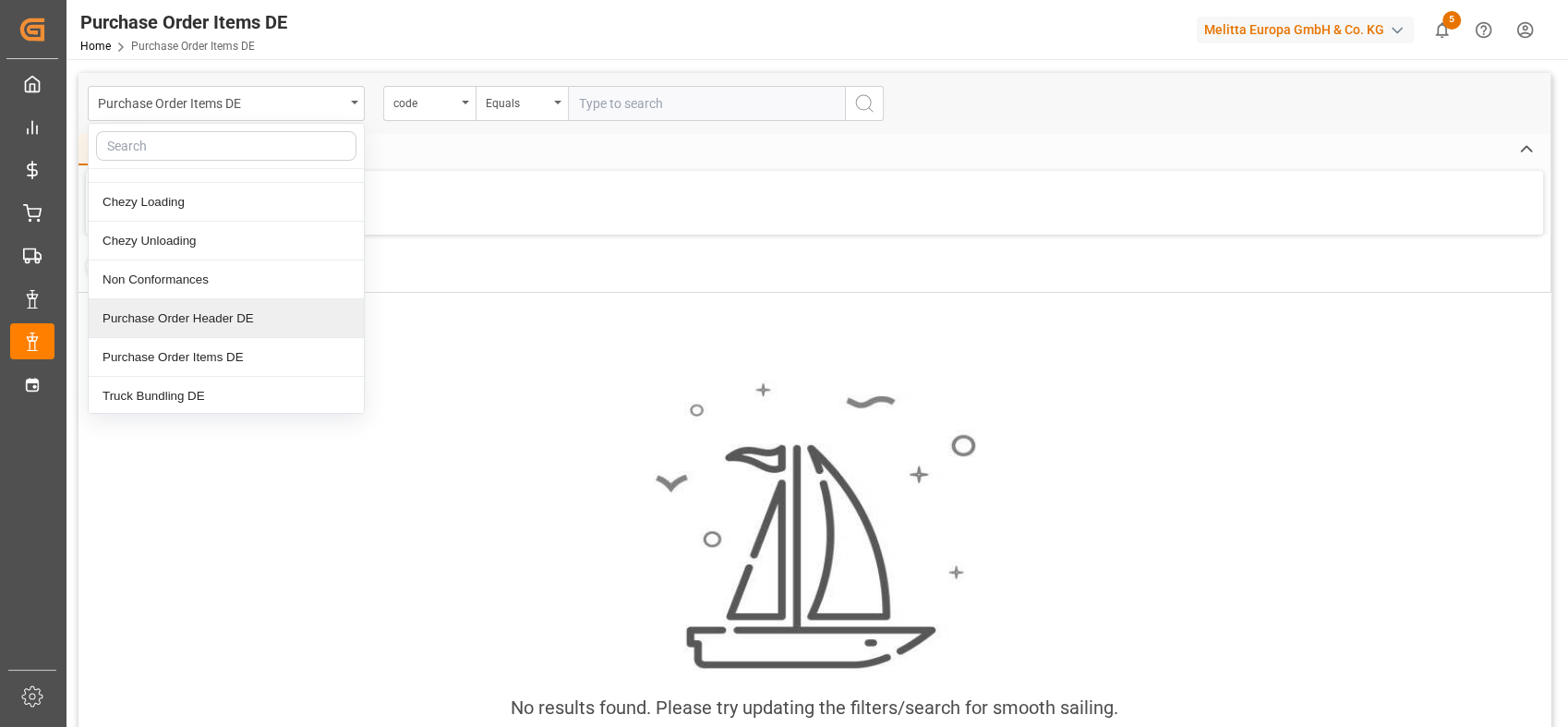
click at [257, 315] on div "Purchase Order Header DE" at bounding box center [227, 319] width 276 height 39
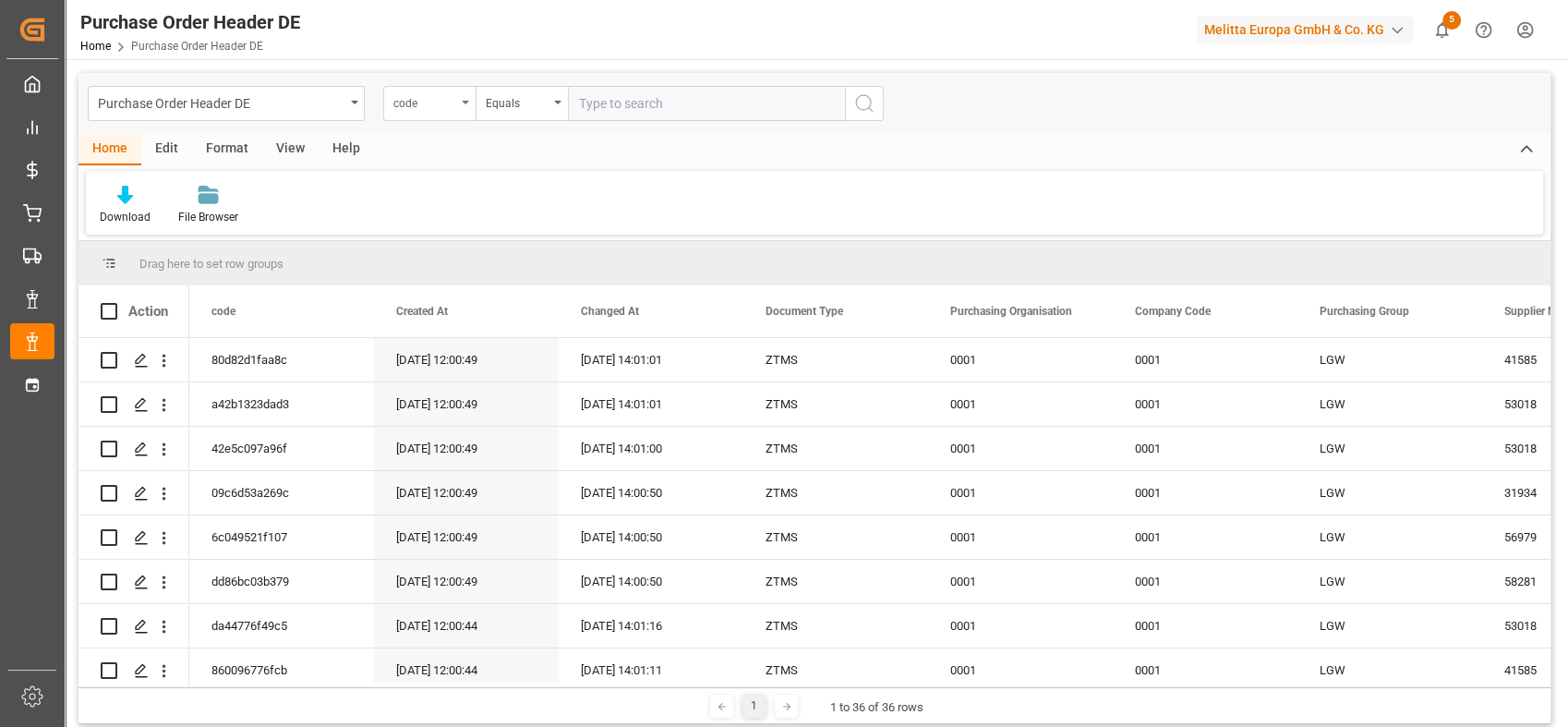
click at [451, 117] on div "code" at bounding box center [429, 103] width 92 height 35
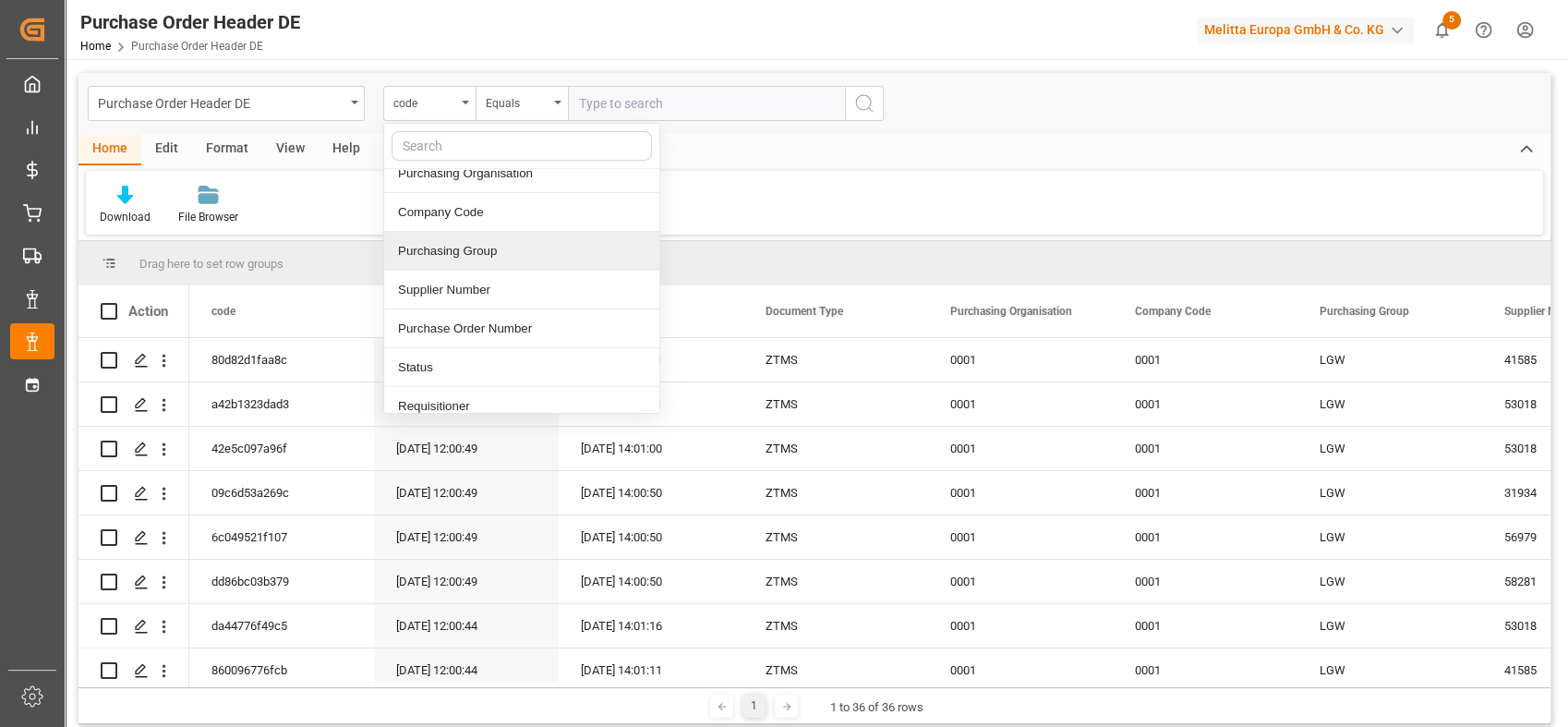
scroll to position [205, 0]
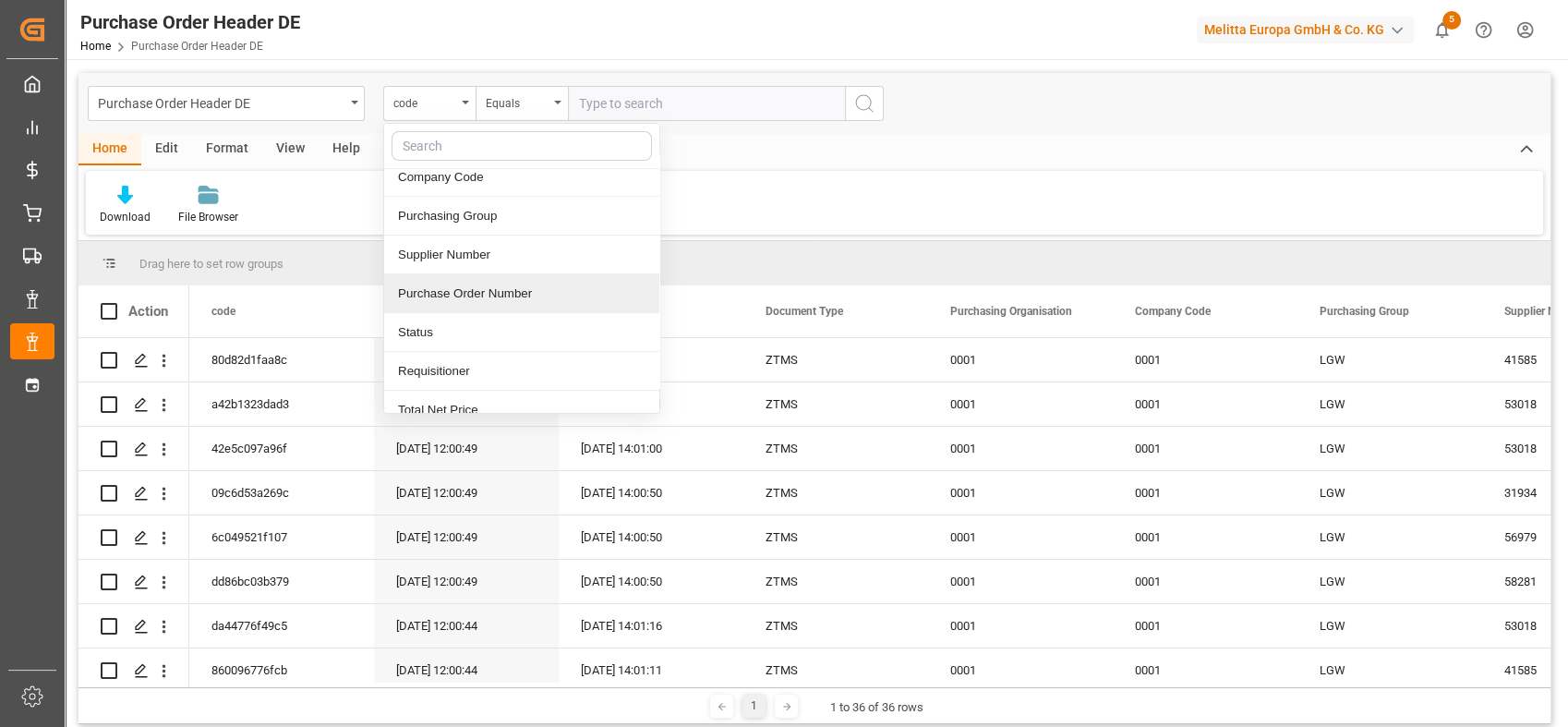
click at [528, 297] on div "Purchase Order Number" at bounding box center [522, 294] width 276 height 39
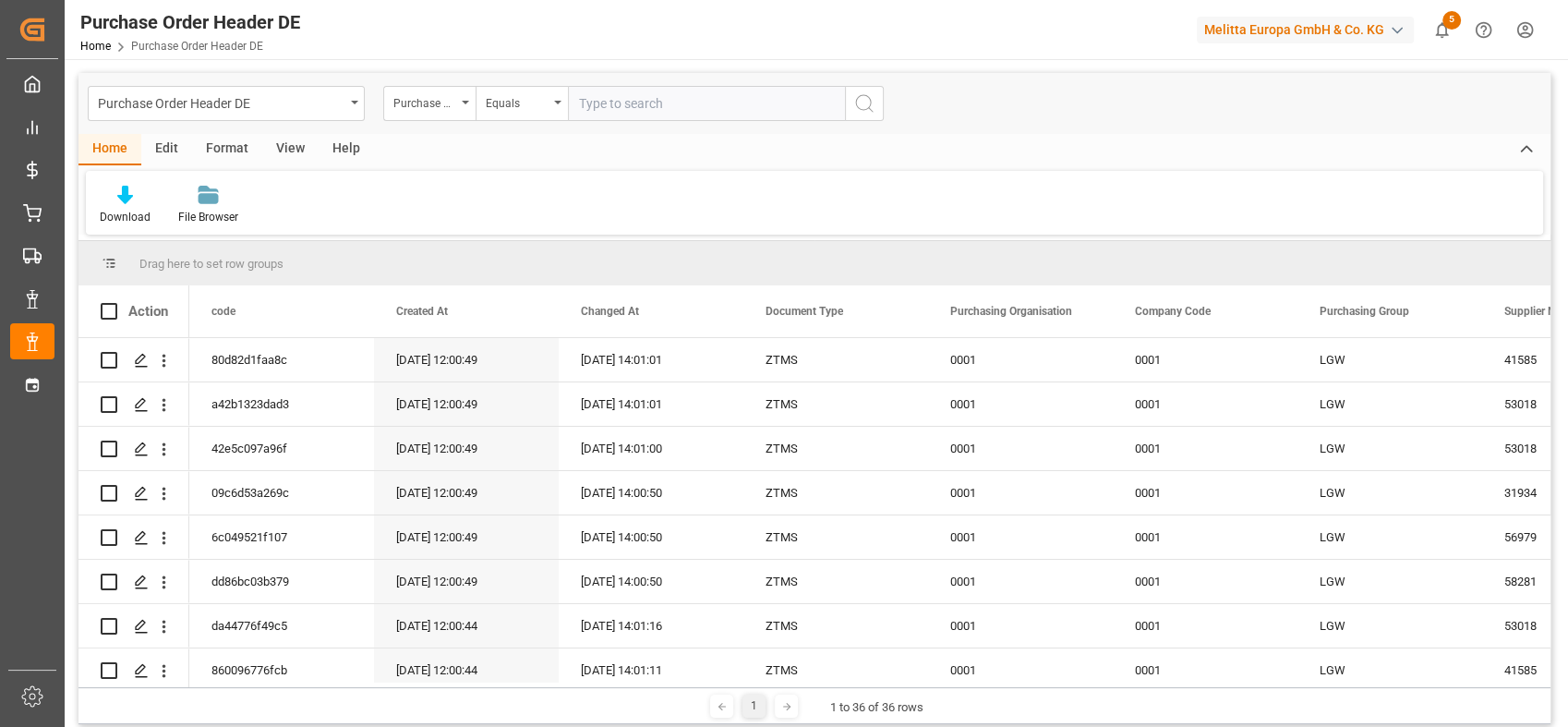
click at [628, 87] on input "text" at bounding box center [706, 103] width 277 height 35
paste input "0045757761"
type input "0045757761"
click at [864, 99] on icon "search button" at bounding box center [863, 102] width 22 height 22
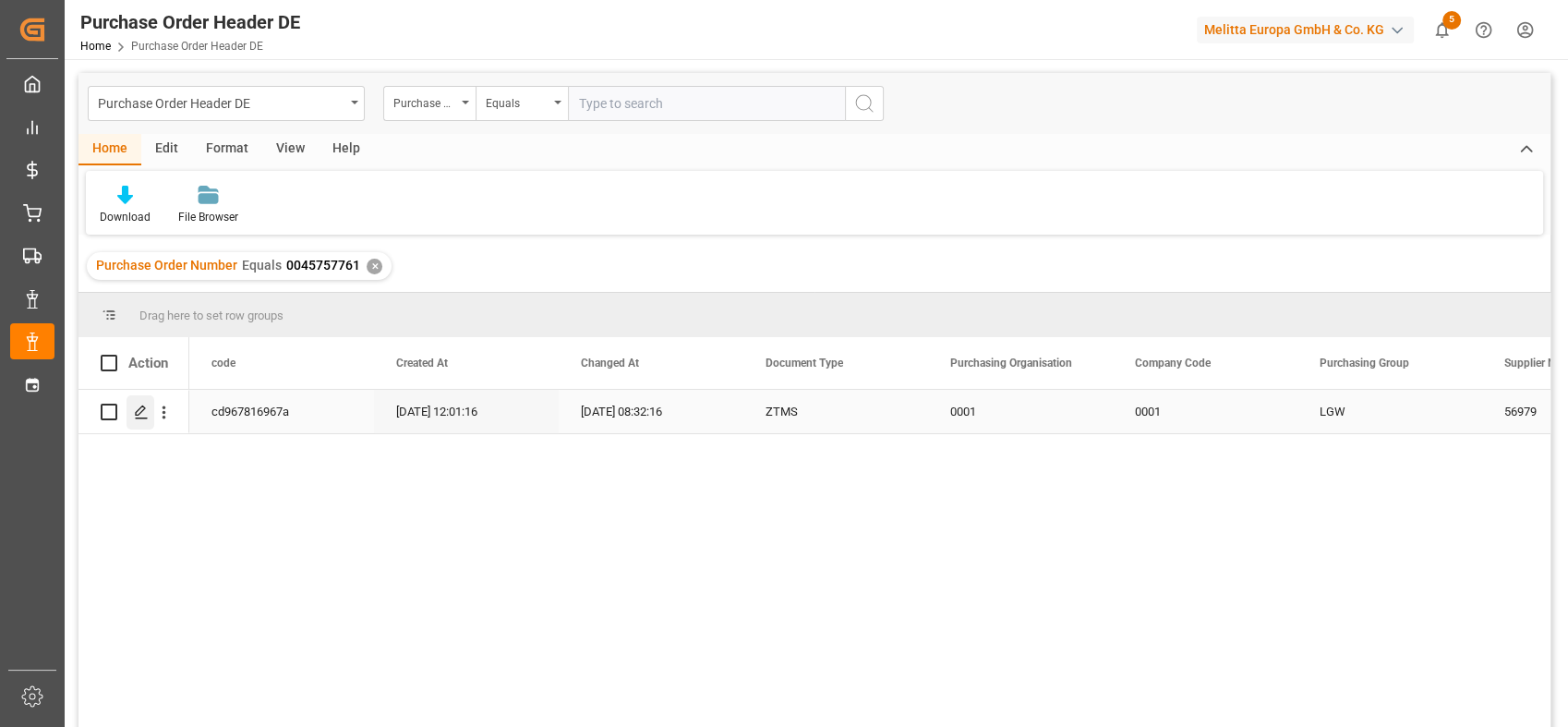
click at [145, 419] on line "Press SPACE to select this row." at bounding box center [142, 419] width 11 height 0
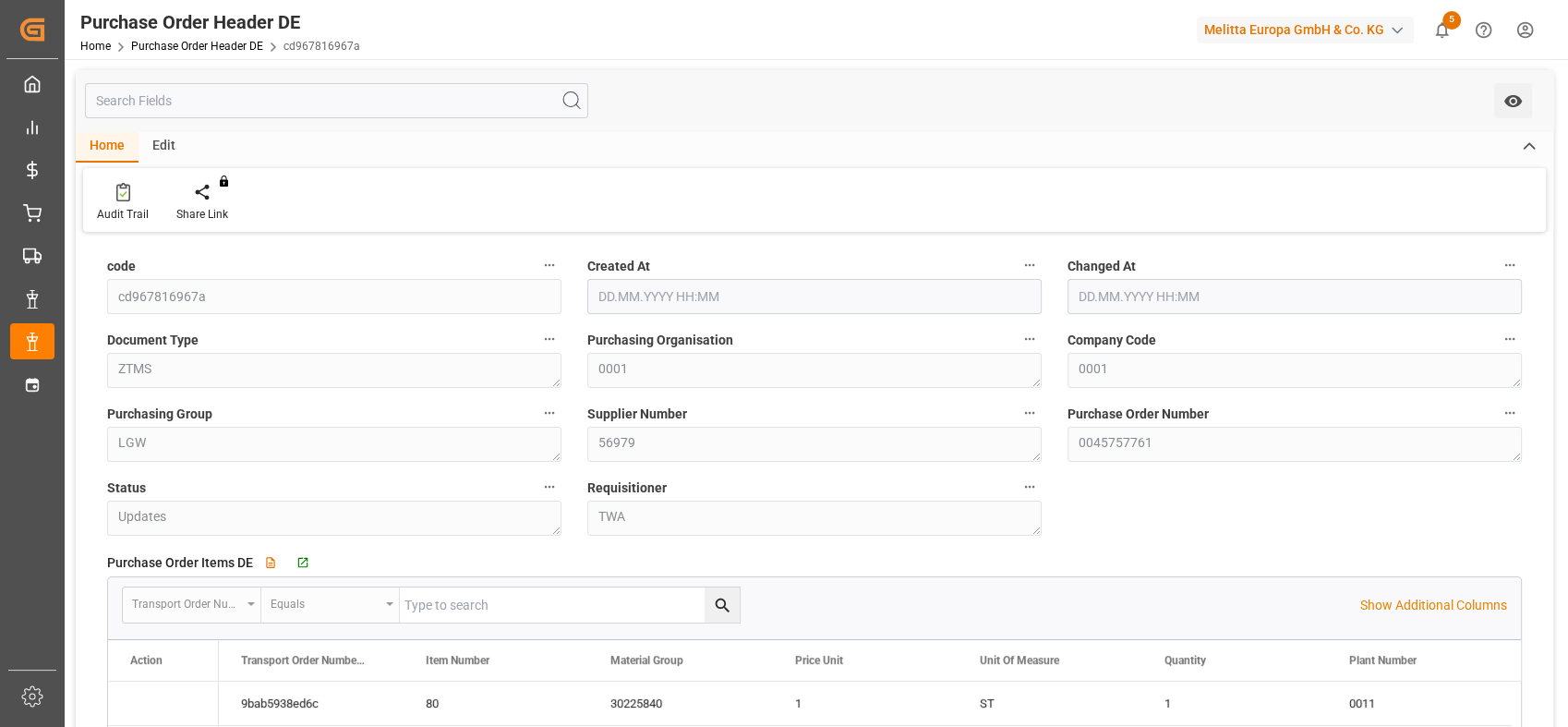
type input "[DATE] 12:01"
click at [105, 302] on div "code cd967816967a" at bounding box center [334, 284] width 481 height 74
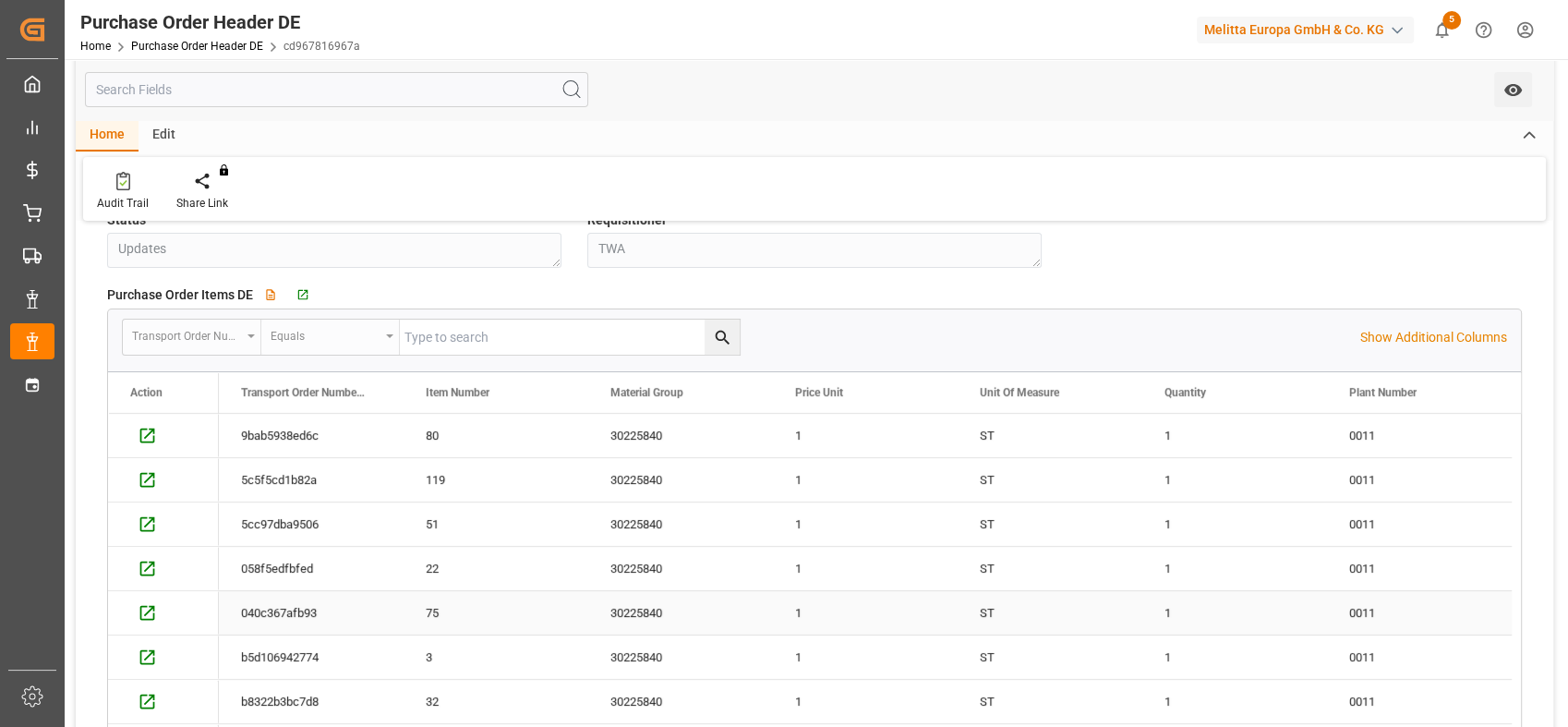
scroll to position [102, 0]
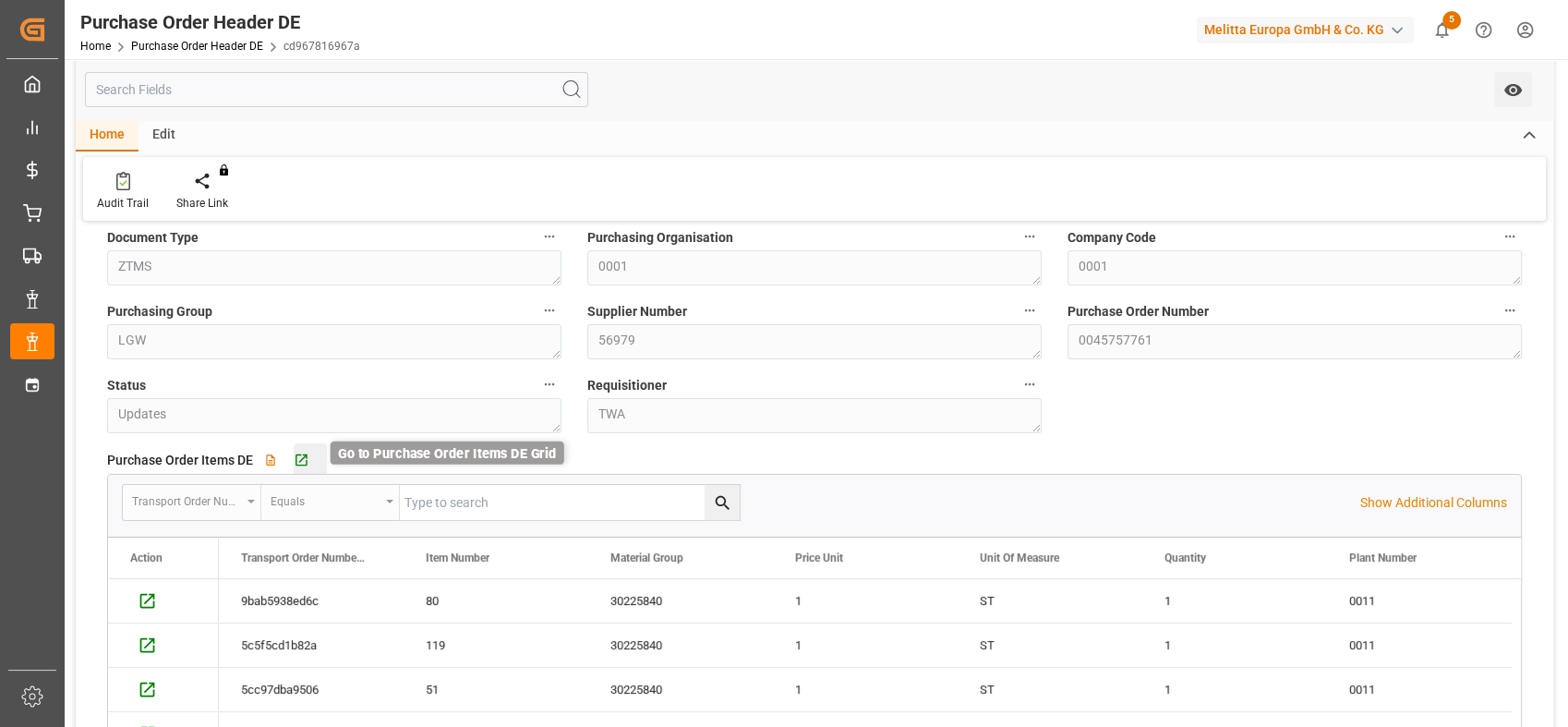
click at [306, 457] on icon "button" at bounding box center [302, 461] width 15 height 15
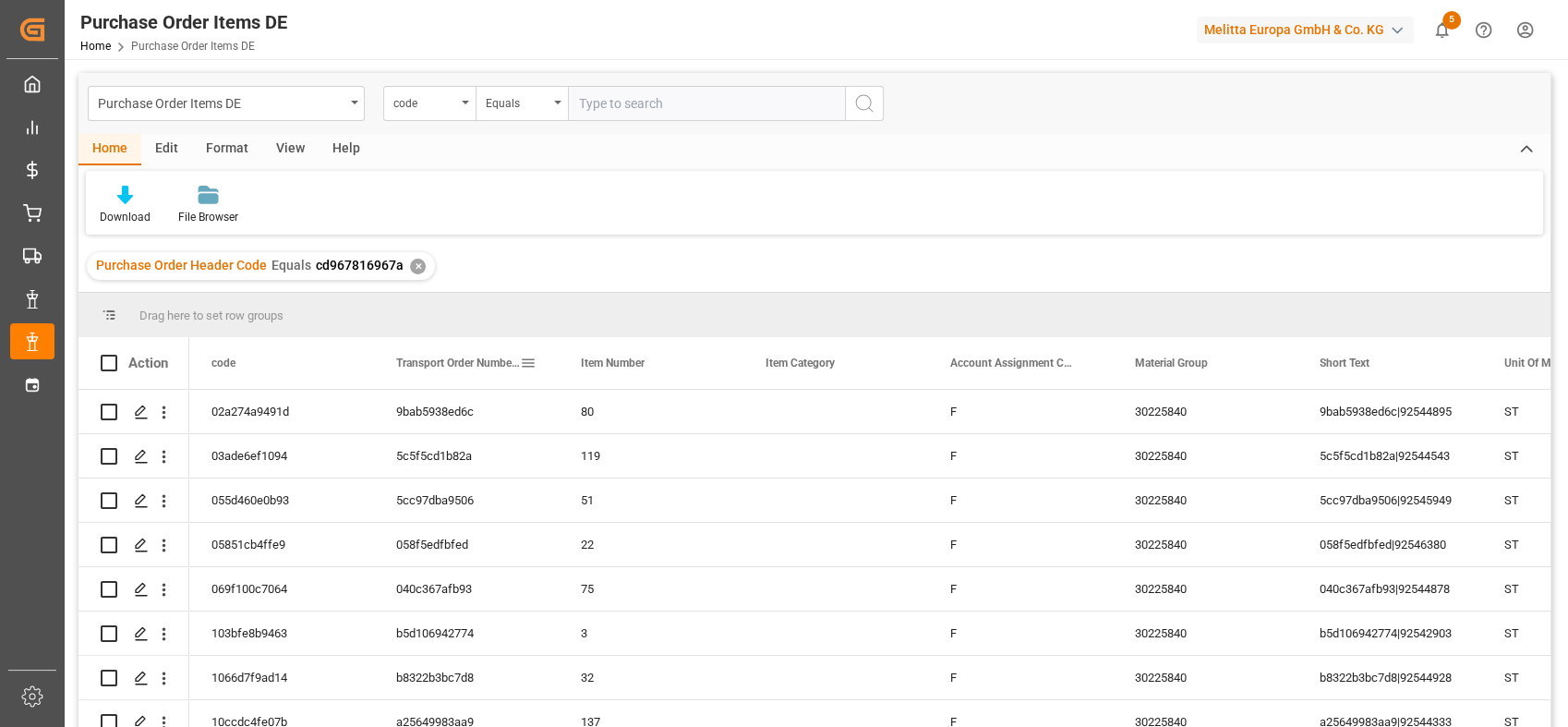
click at [519, 359] on div "Transport Order Number Logward" at bounding box center [466, 363] width 141 height 52
click at [529, 359] on span at bounding box center [527, 362] width 16 height 16
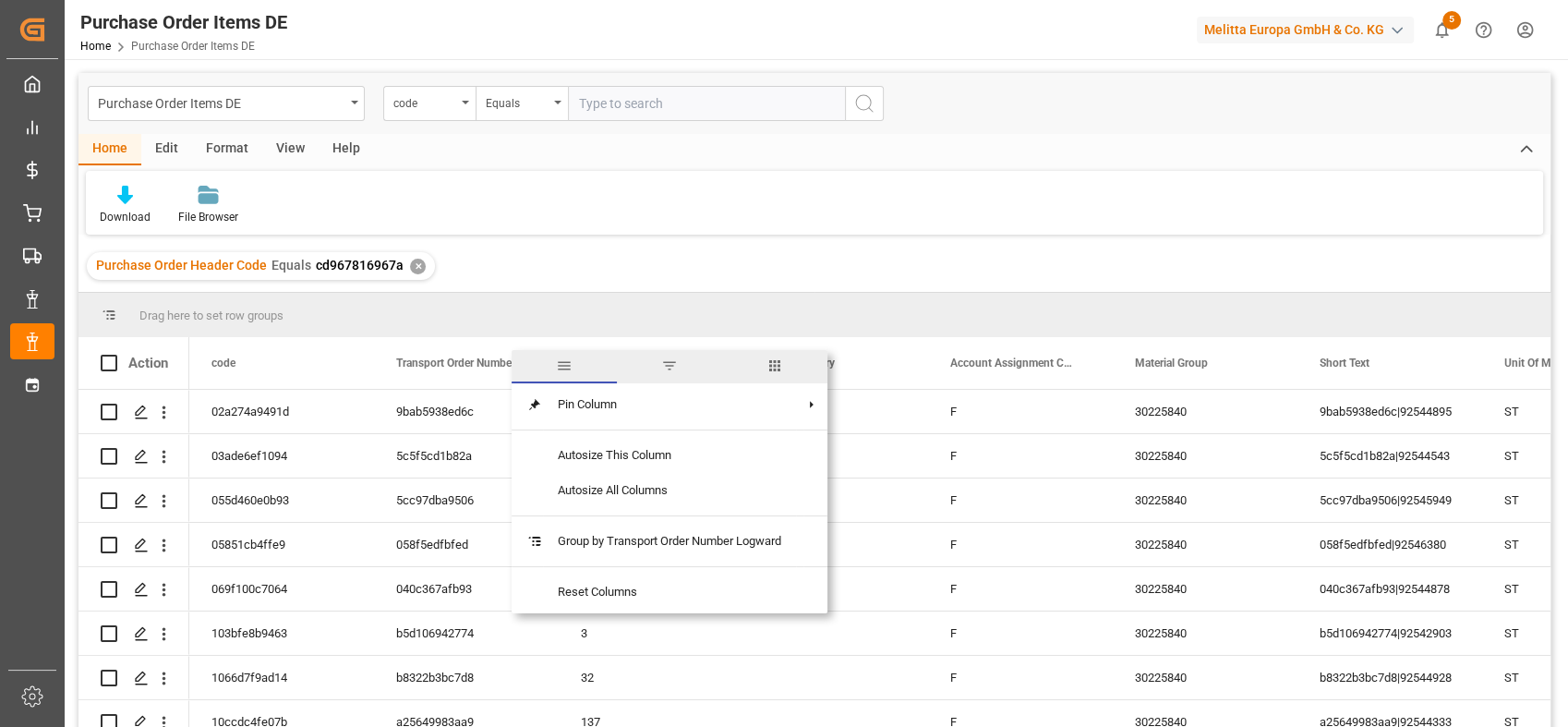
click at [774, 366] on span "columns" at bounding box center [774, 365] width 16 height 16
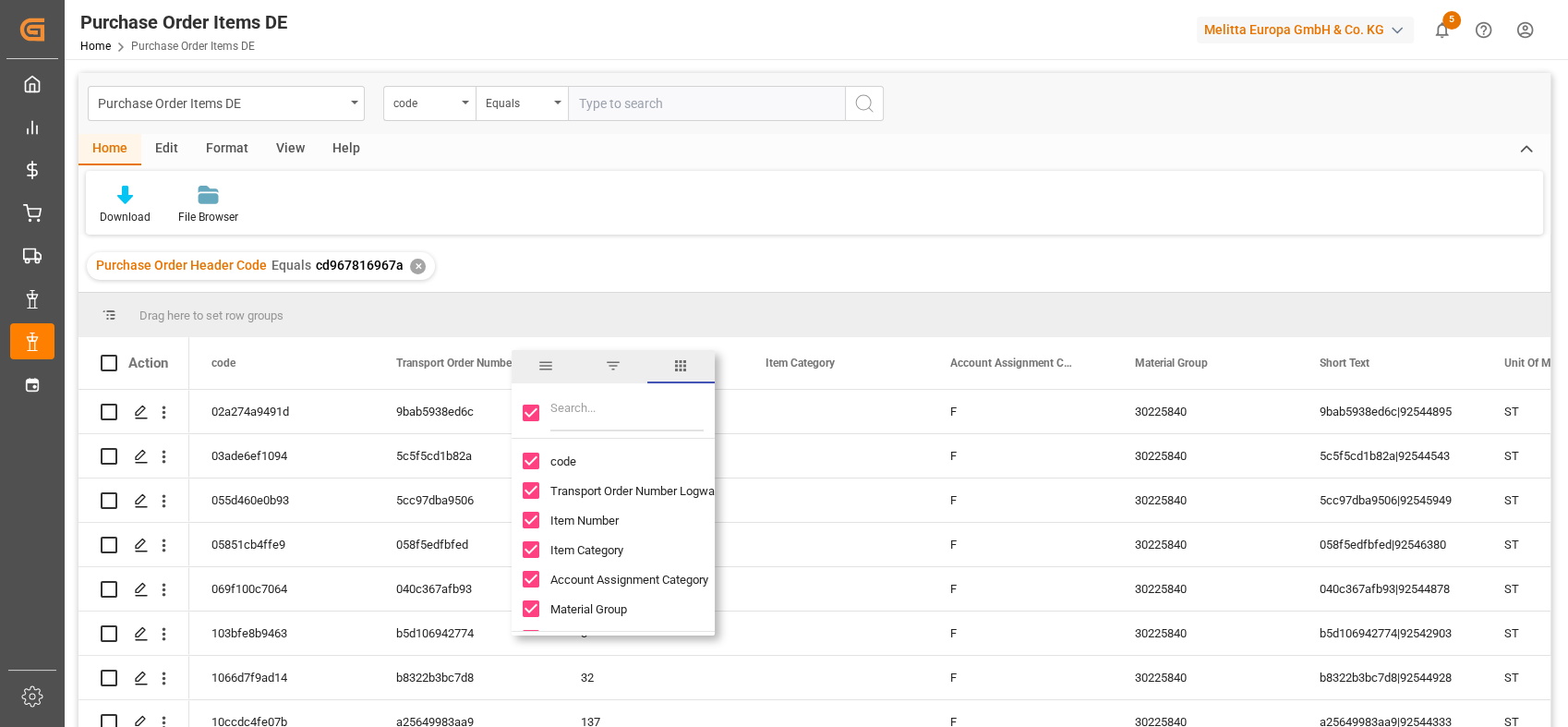
click at [538, 461] on input "code column toggle visibility (visible)" at bounding box center [530, 461] width 16 height 16
checkbox input "false"
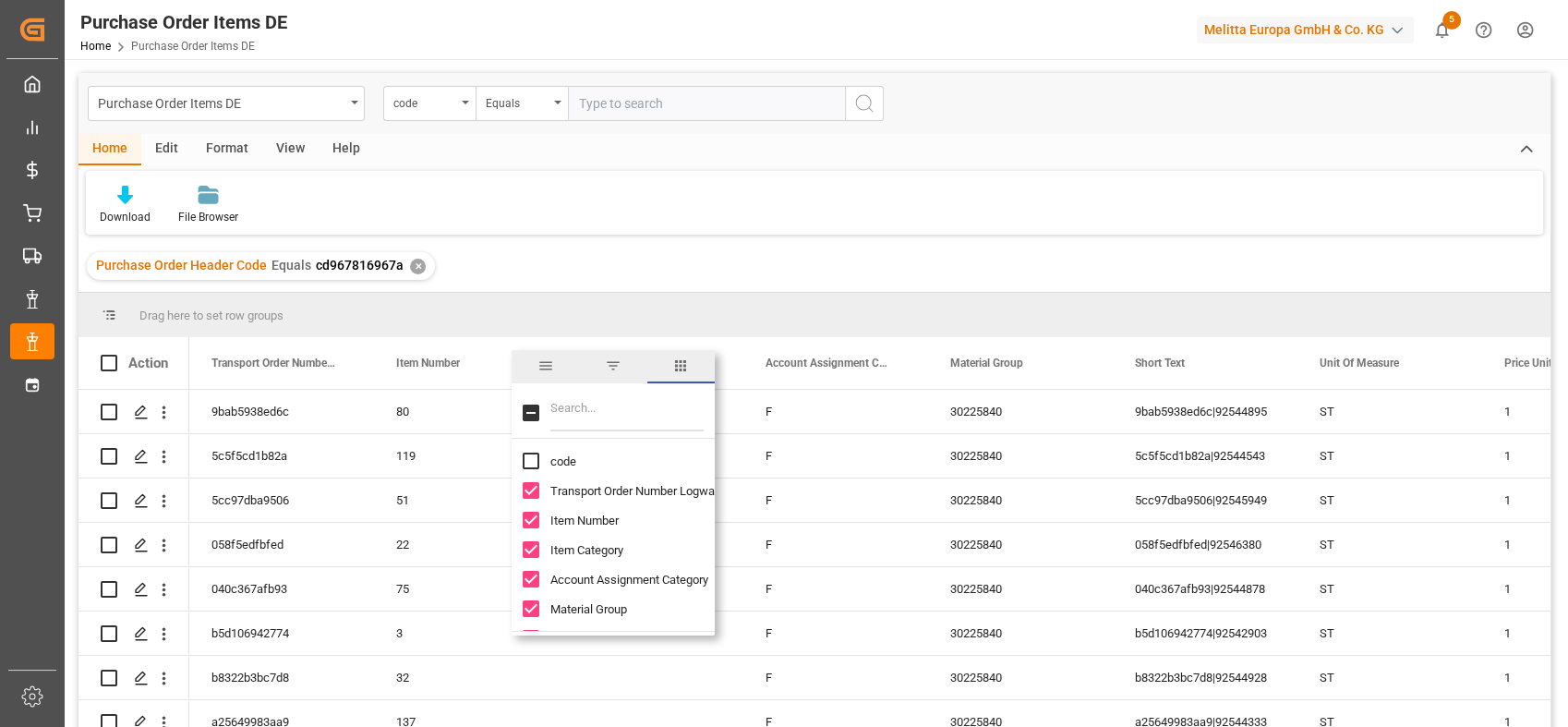
click at [535, 414] on input "Toggle Select All Columns" at bounding box center [530, 413] width 16 height 16
checkbox input "true"
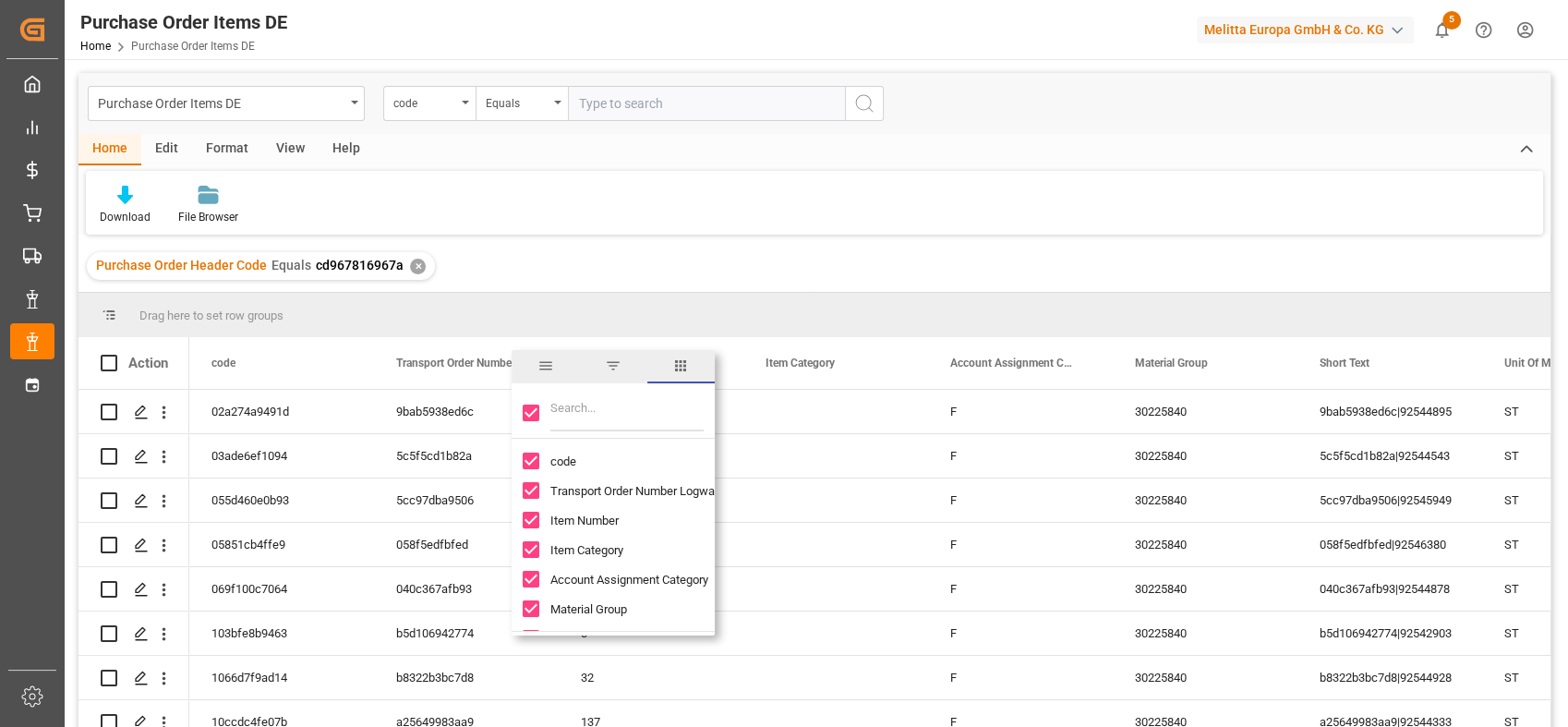
click at [535, 414] on input "Toggle Select All Columns" at bounding box center [530, 413] width 16 height 16
checkbox input "false"
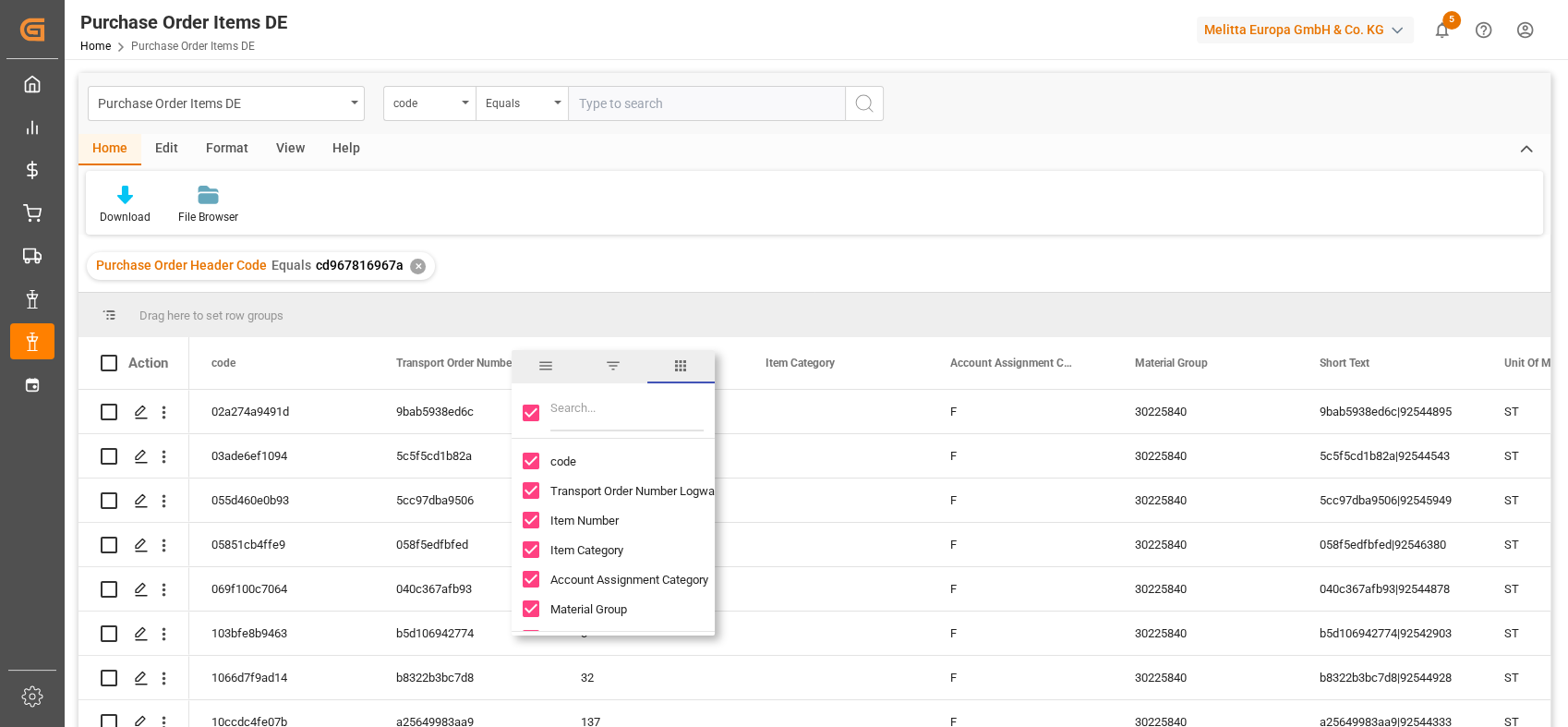
checkbox input "false"
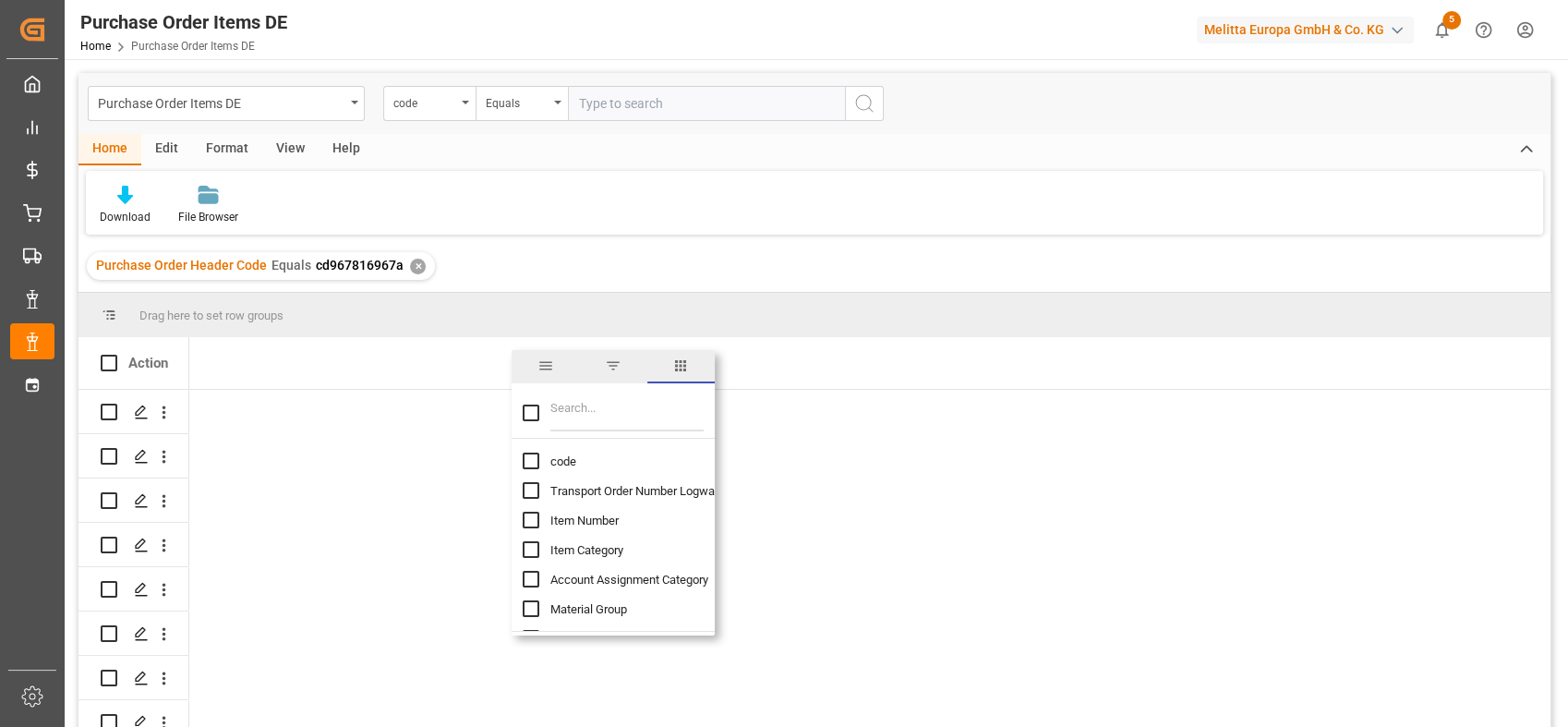
click at [534, 472] on div "code" at bounding box center [624, 461] width 203 height 30
drag, startPoint x: 531, startPoint y: 460, endPoint x: 536, endPoint y: 476, distance: 16.8
click at [532, 459] on input "code column toggle visibility (hidden)" at bounding box center [530, 461] width 16 height 16
checkbox input "true"
checkbox input "false"
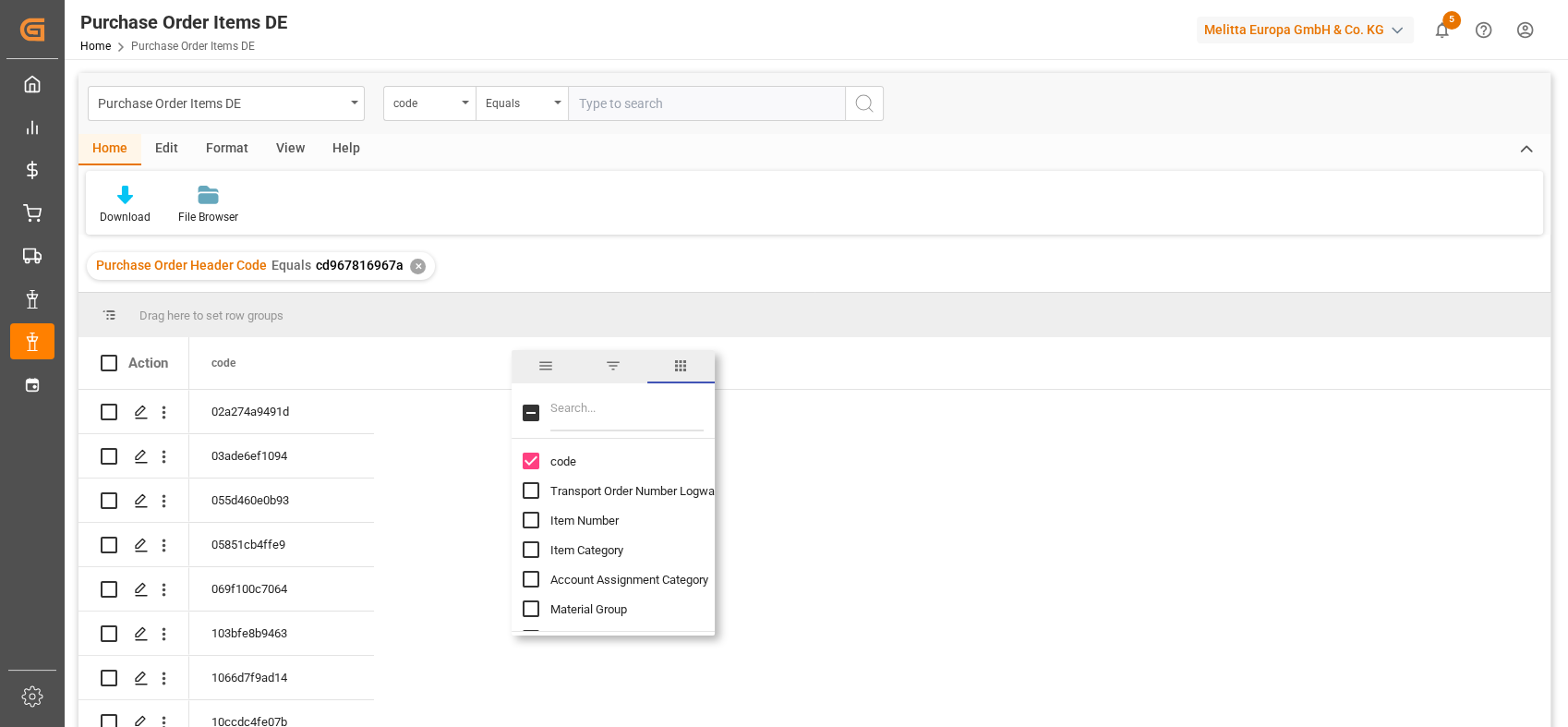
click at [536, 488] on input "Transport Order Number Logward column toggle visibility (hidden)" at bounding box center [530, 490] width 16 height 16
checkbox input "true"
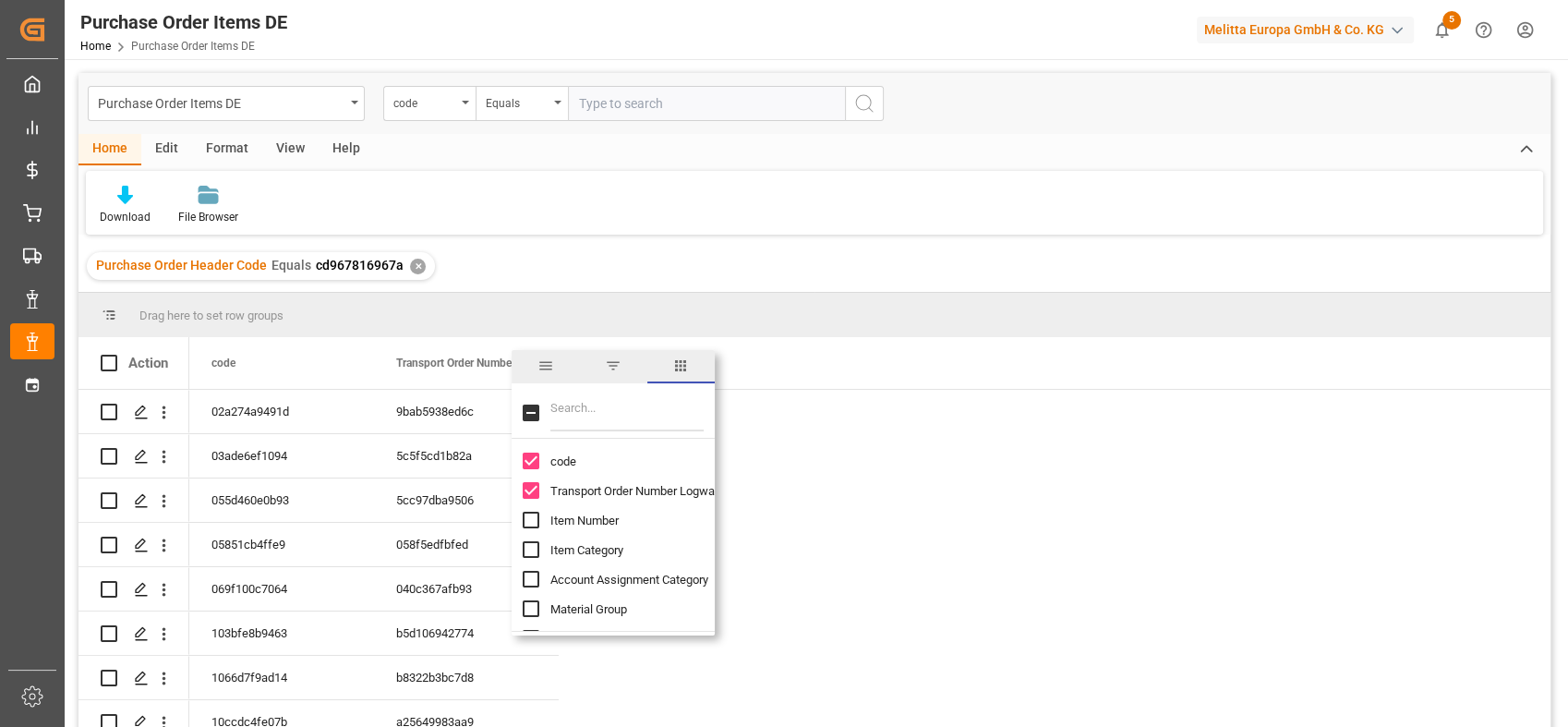
click at [539, 524] on div "Item Number" at bounding box center [624, 520] width 203 height 30
click at [535, 518] on input "Item Number column toggle visibility (hidden)" at bounding box center [530, 520] width 16 height 16
click at [535, 518] on input "Item Number column toggle visibility (visible)" at bounding box center [530, 520] width 16 height 16
checkbox input "false"
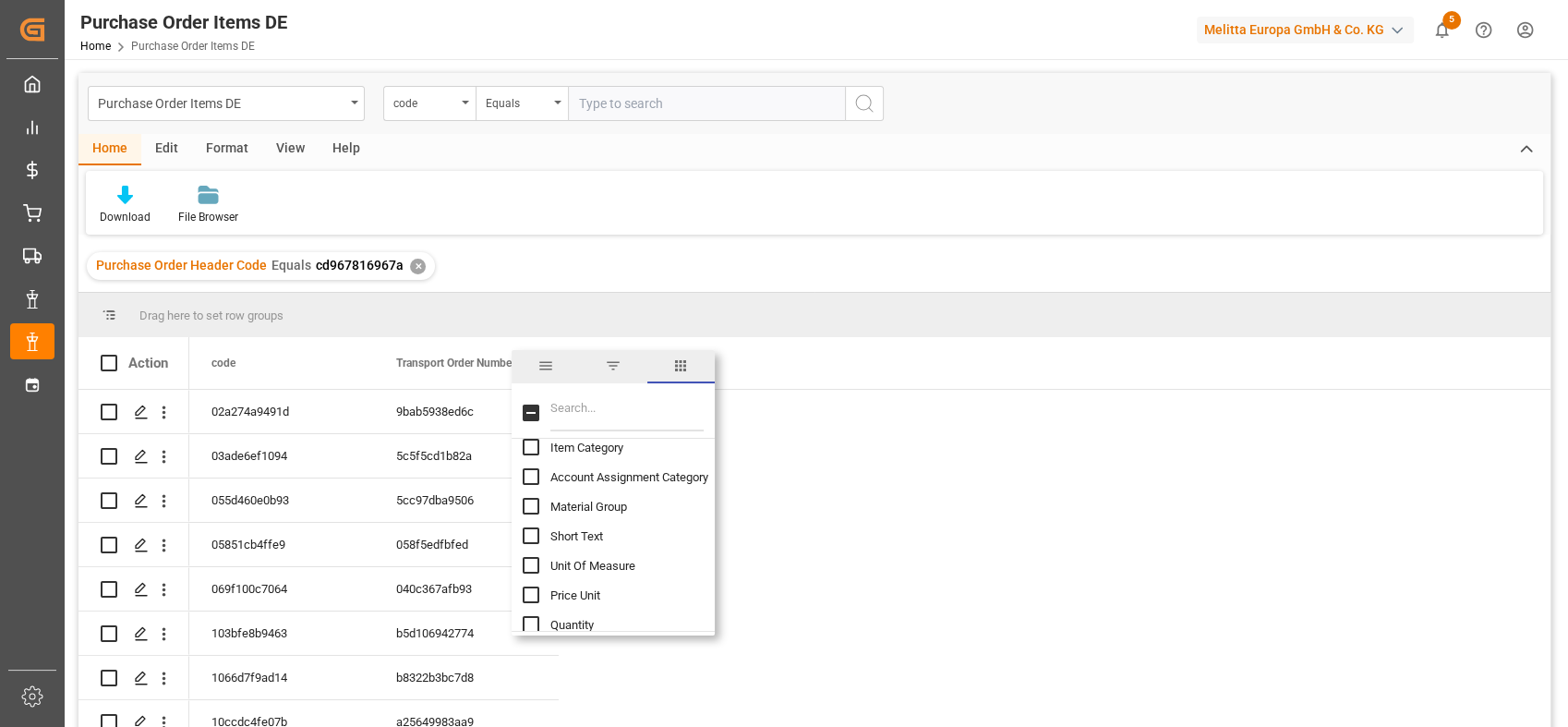
click at [529, 535] on input "Short Text column toggle visibility (hidden)" at bounding box center [530, 535] width 16 height 16
click at [532, 534] on input "Short Text column toggle visibility (visible)" at bounding box center [530, 535] width 16 height 16
checkbox input "false"
click at [536, 564] on input "Unit Of Measure column toggle visibility (hidden)" at bounding box center [530, 565] width 16 height 16
checkbox input "true"
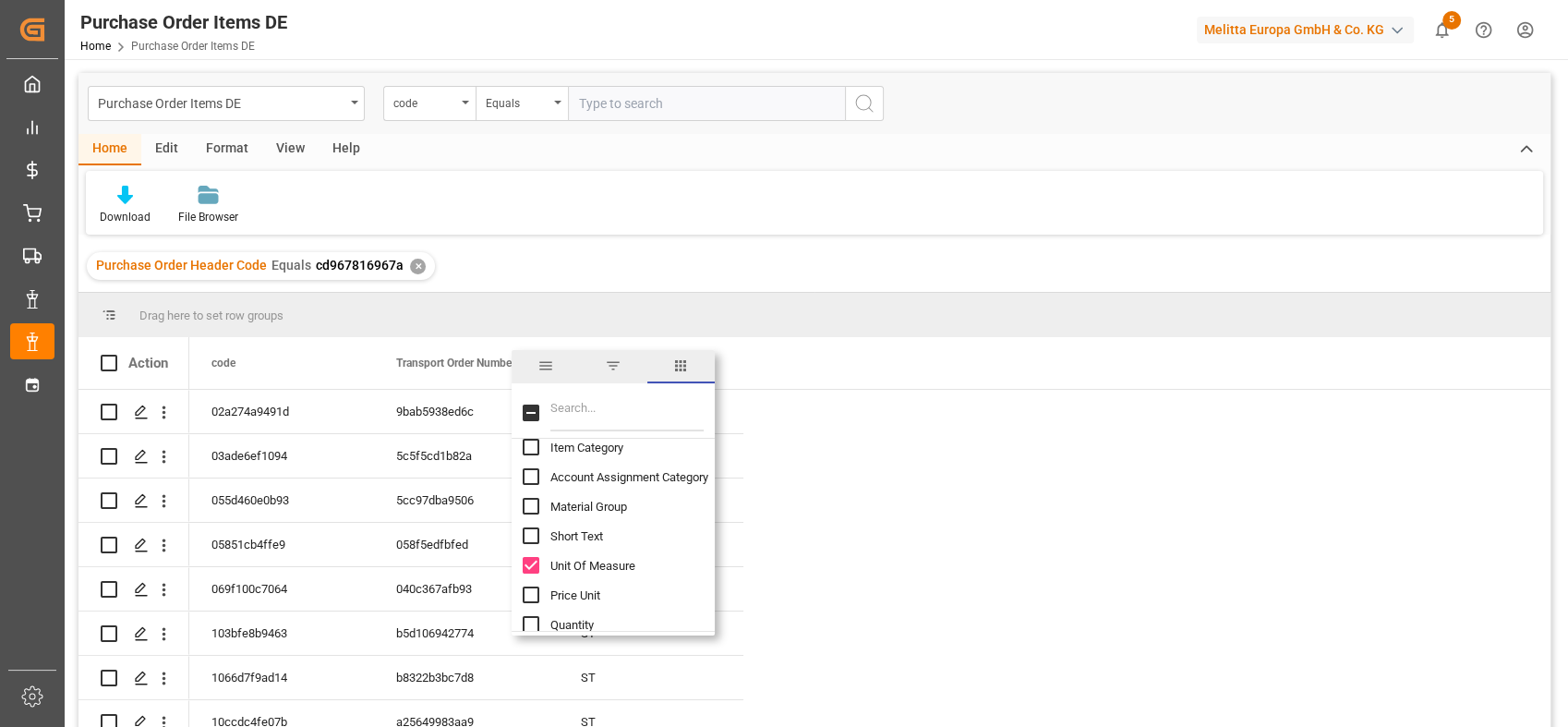
click at [536, 538] on input "Short Text column toggle visibility (hidden)" at bounding box center [530, 535] width 16 height 16
checkbox input "true"
click at [531, 565] on input "Unit Of Measure column toggle visibility (visible)" at bounding box center [530, 565] width 16 height 16
checkbox input "false"
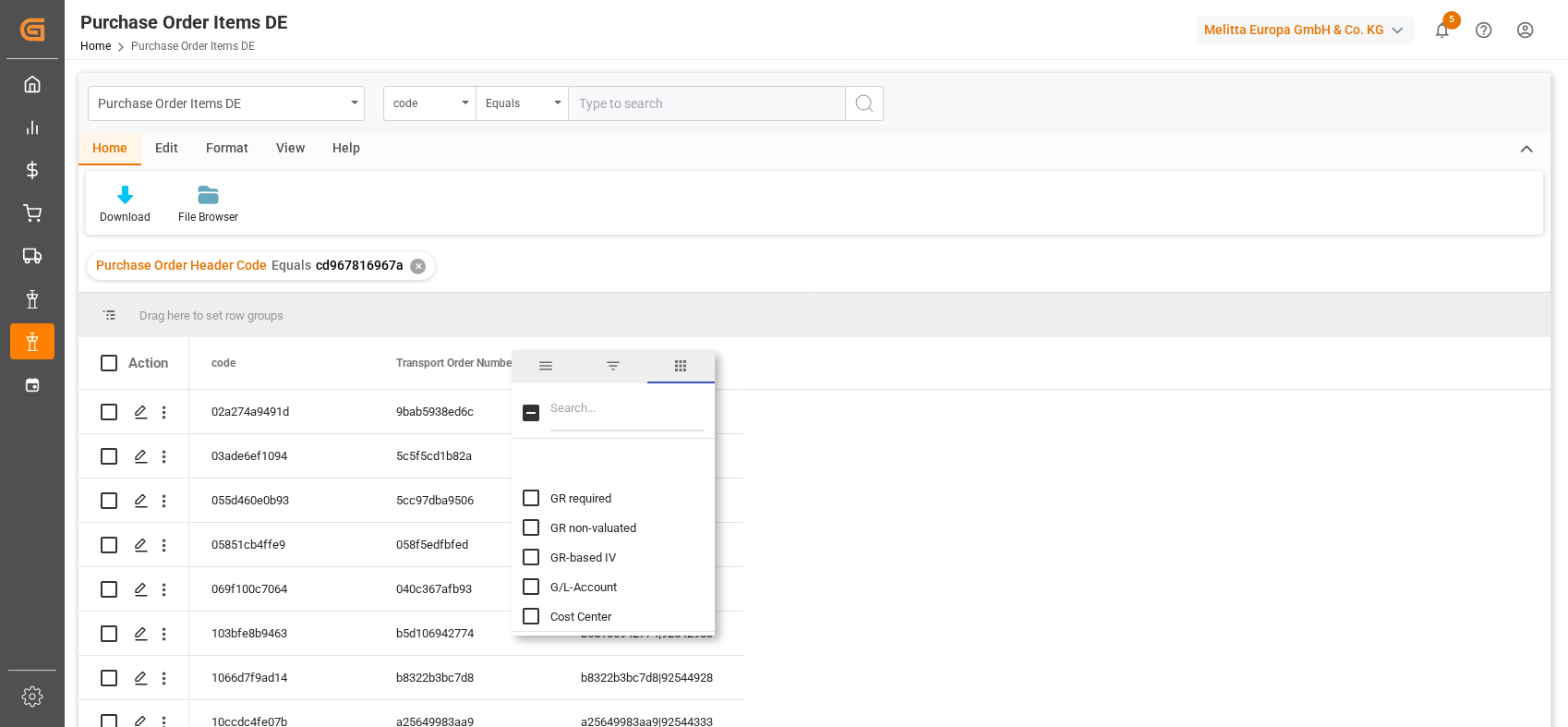
scroll to position [307, 0]
click at [538, 592] on input "Net Price column toggle visibility (hidden)" at bounding box center [530, 597] width 16 height 16
click at [531, 598] on input "Net Price column toggle visibility (visible)" at bounding box center [530, 597] width 16 height 16
checkbox input "false"
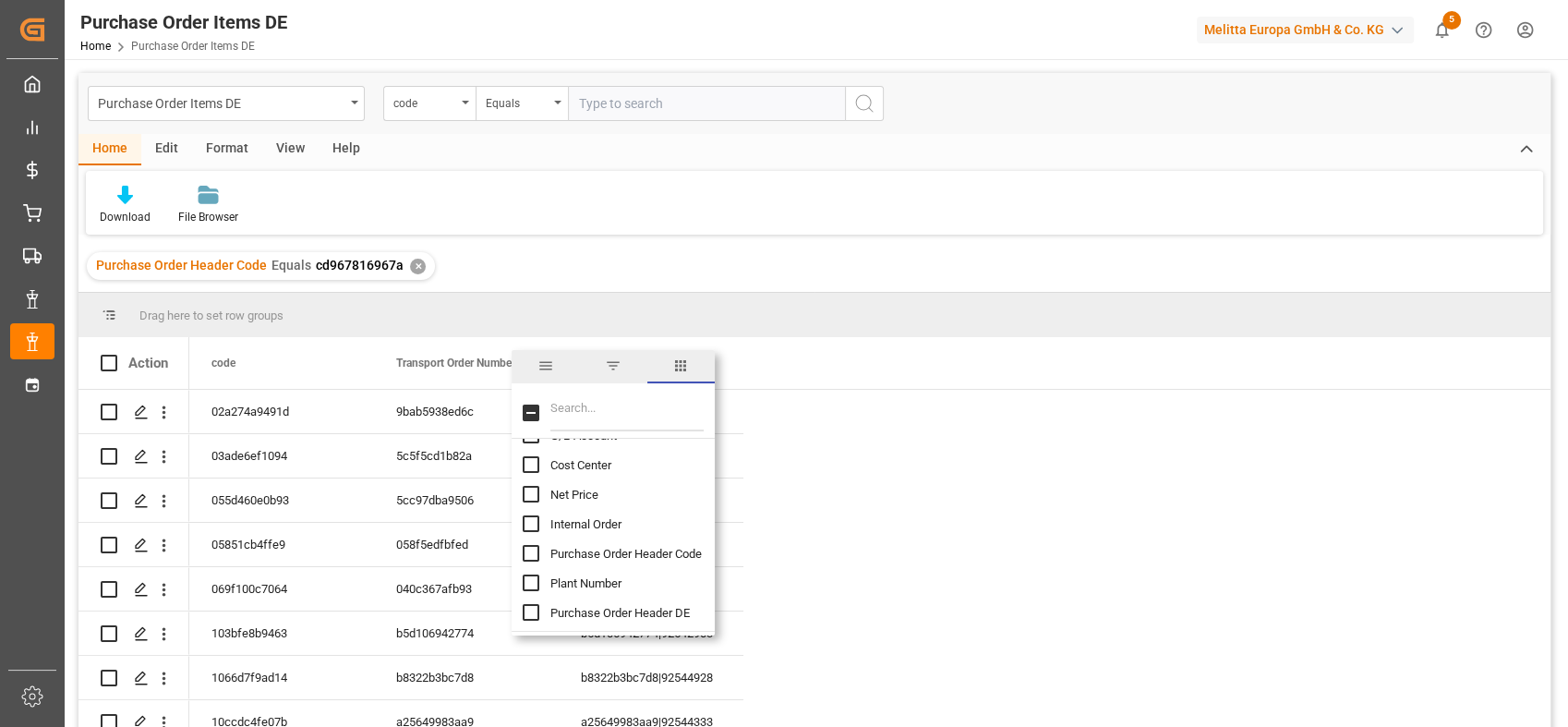
click at [531, 524] on input "Internal Order column toggle visibility (hidden)" at bounding box center [530, 523] width 16 height 16
click at [531, 524] on input "Internal Order column toggle visibility (visible)" at bounding box center [530, 523] width 16 height 16
checkbox input "false"
click at [529, 548] on input "Purchase Order Header Code column toggle visibility (hidden)" at bounding box center [530, 553] width 16 height 16
checkbox input "true"
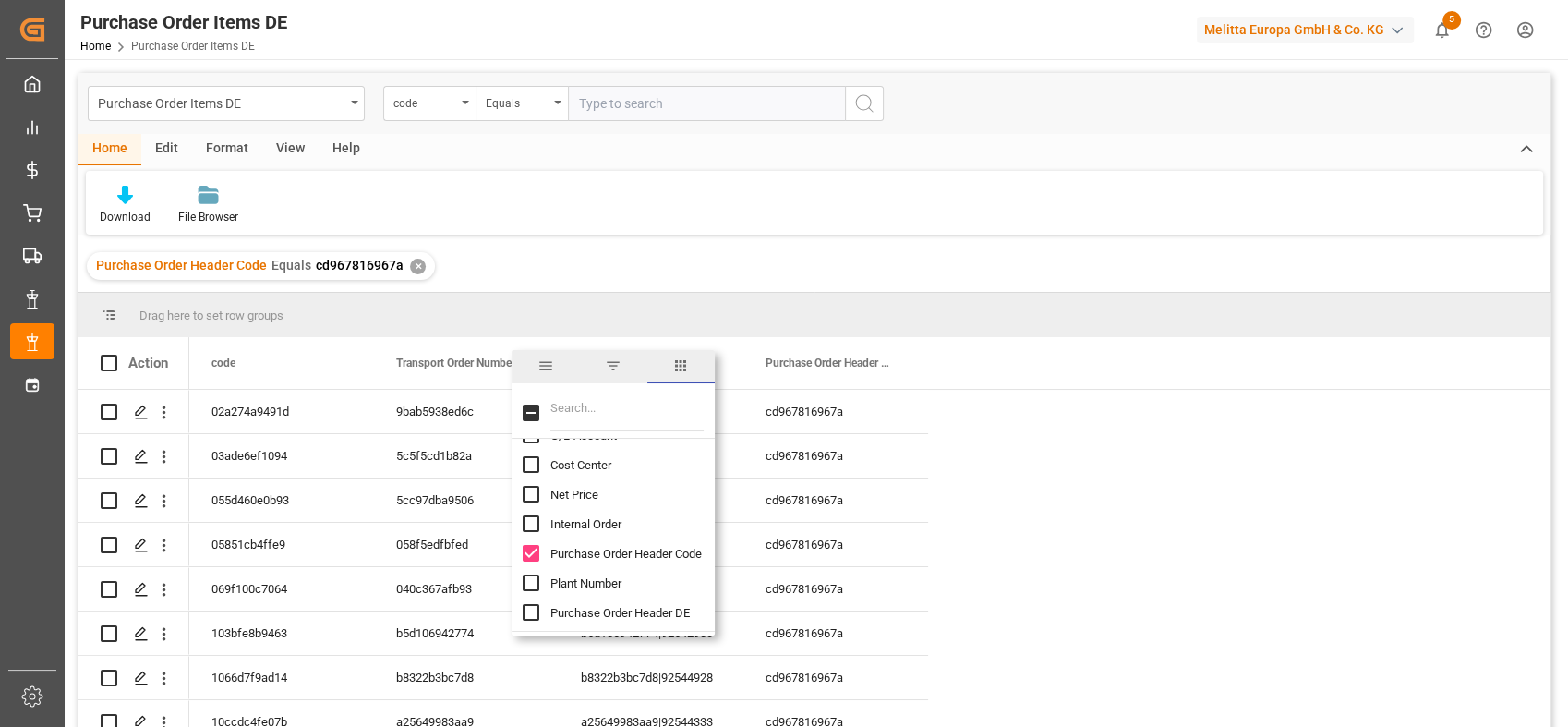
click at [534, 581] on input "Plant Number column toggle visibility (hidden)" at bounding box center [530, 582] width 16 height 16
click at [535, 581] on input "Plant Number column toggle visibility (visible)" at bounding box center [530, 582] width 16 height 16
checkbox input "false"
click at [533, 557] on input "Purchase Order Header DE column toggle visibility (hidden)" at bounding box center [530, 549] width 16 height 16
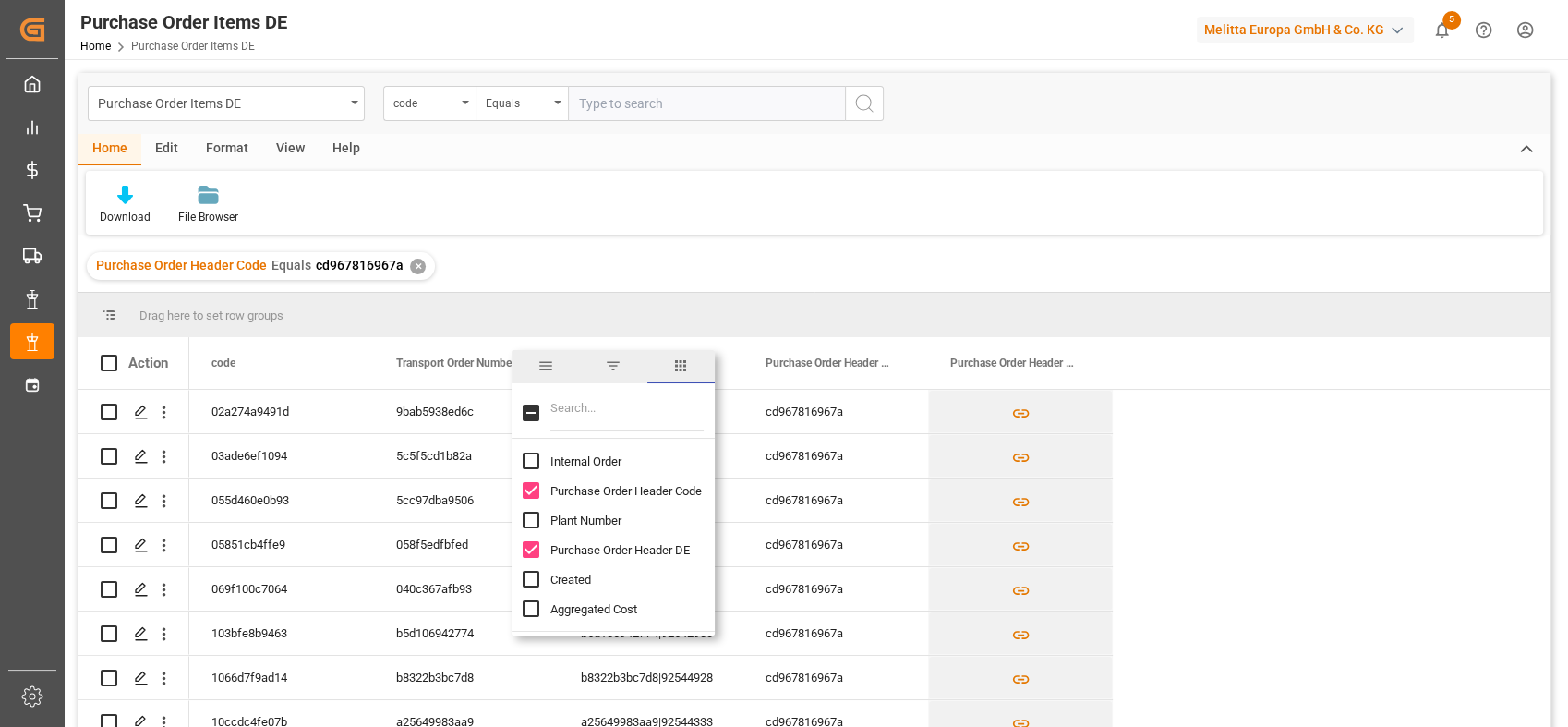
click at [532, 548] on input "Purchase Order Header DE column toggle visibility (visible)" at bounding box center [530, 549] width 16 height 16
checkbox input "false"
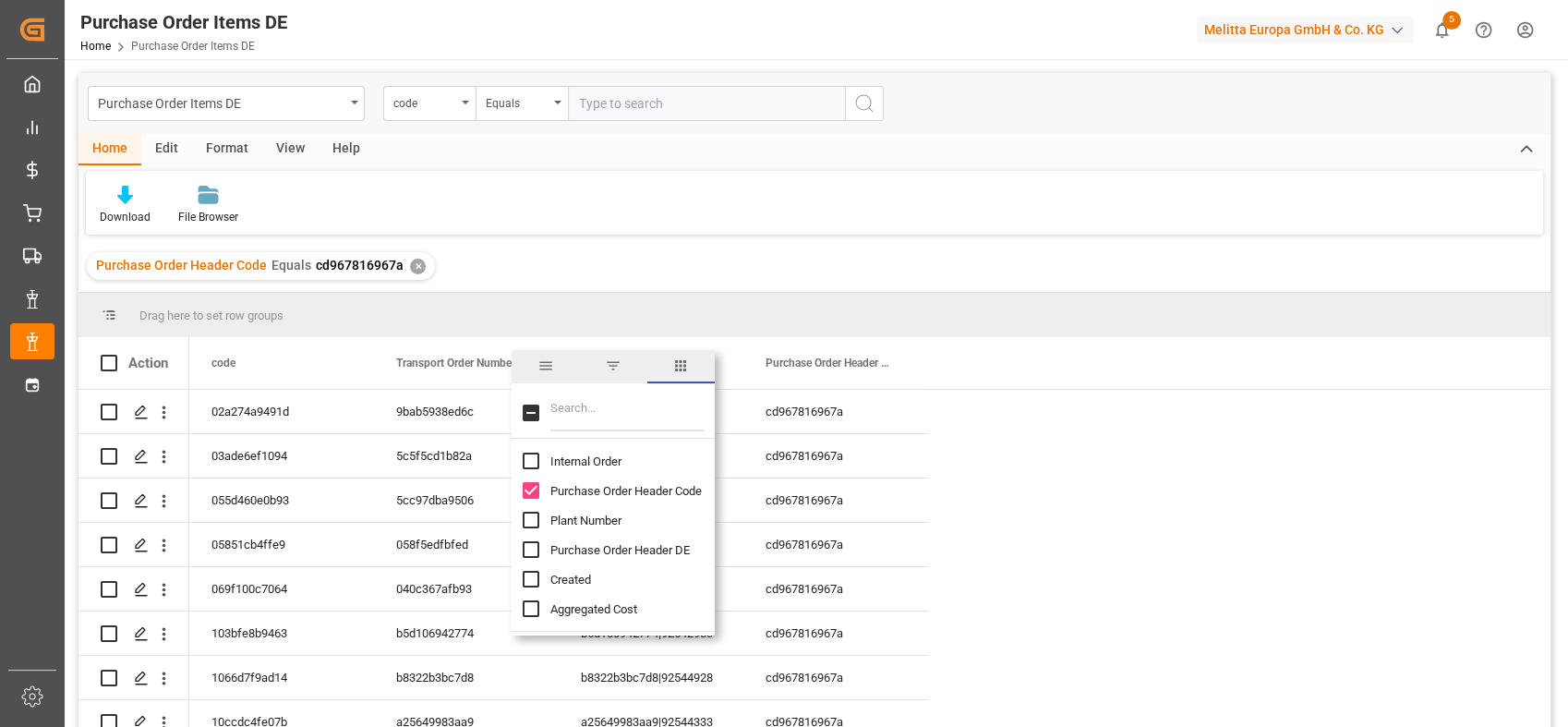
click at [532, 577] on input "Created column toggle visibility (hidden)" at bounding box center [530, 579] width 16 height 16
checkbox input "true"
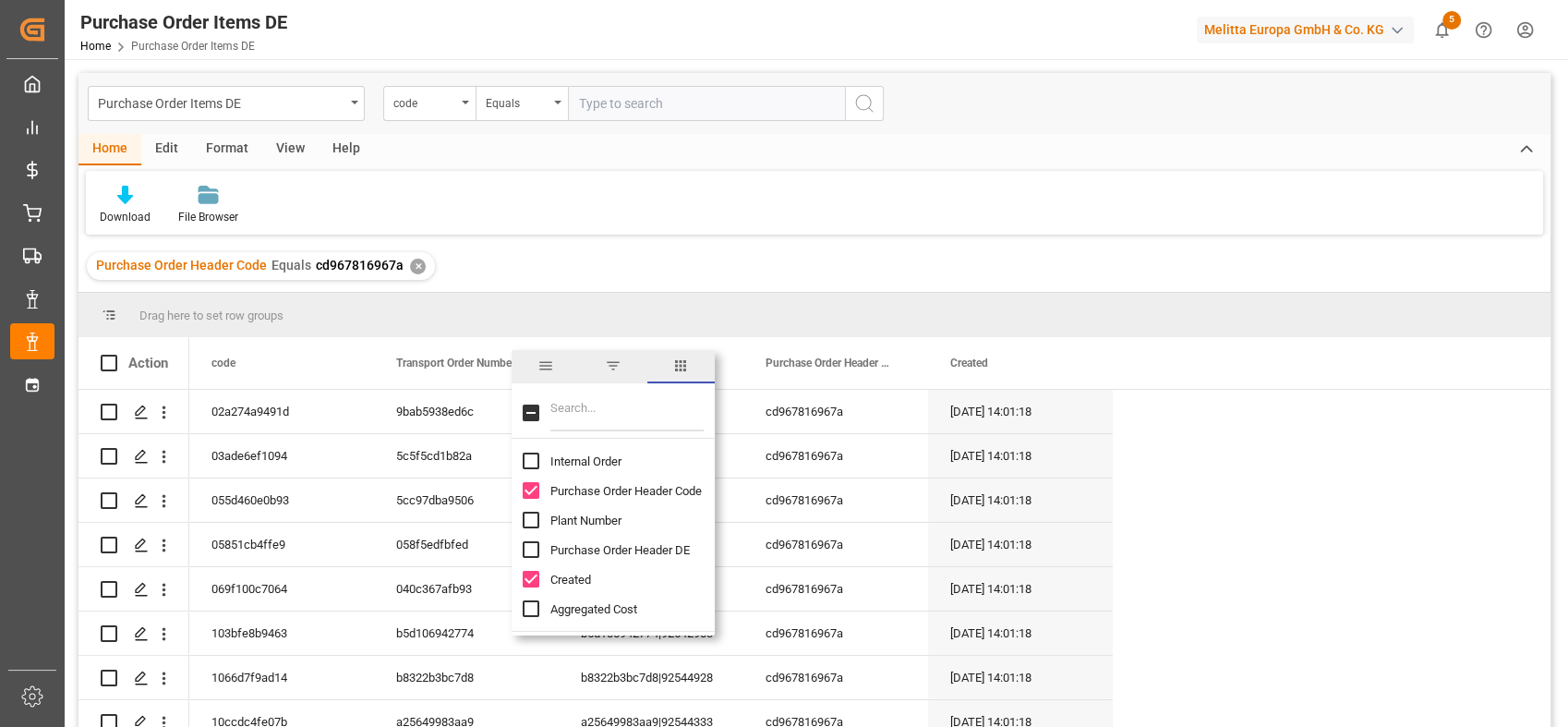
scroll to position [102, 0]
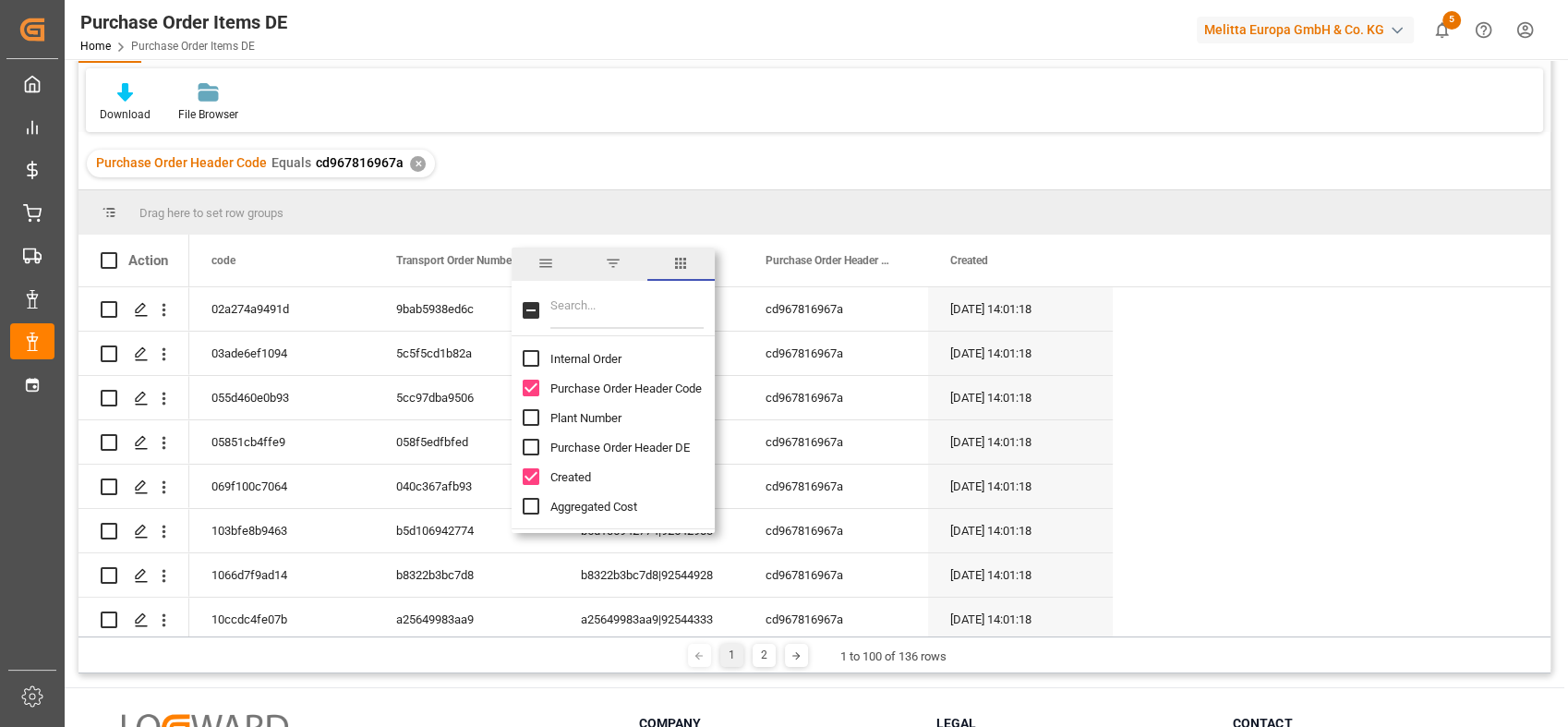
click at [657, 118] on div "Download File Browser" at bounding box center [815, 100] width 1457 height 64
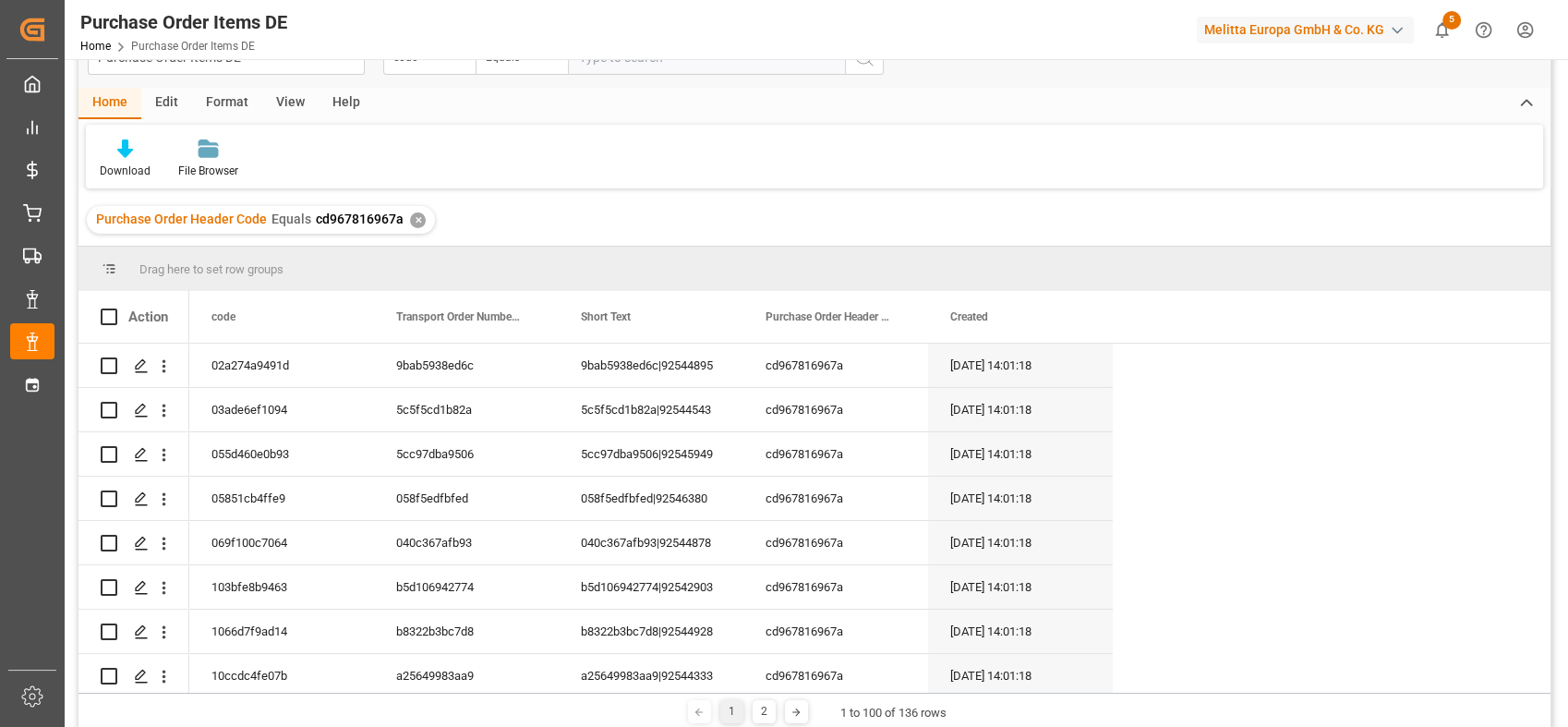
scroll to position [0, 0]
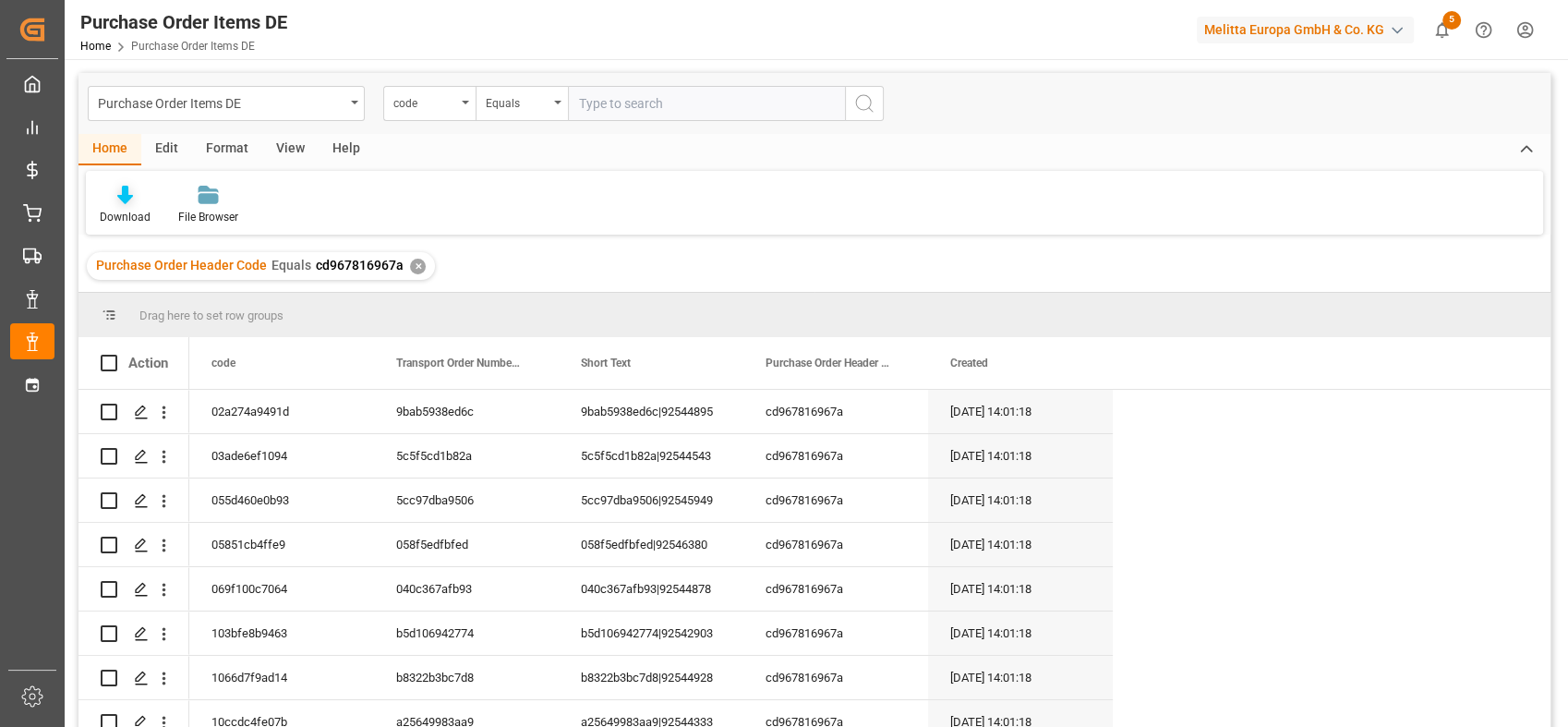
click at [145, 214] on div "Download" at bounding box center [124, 216] width 51 height 16
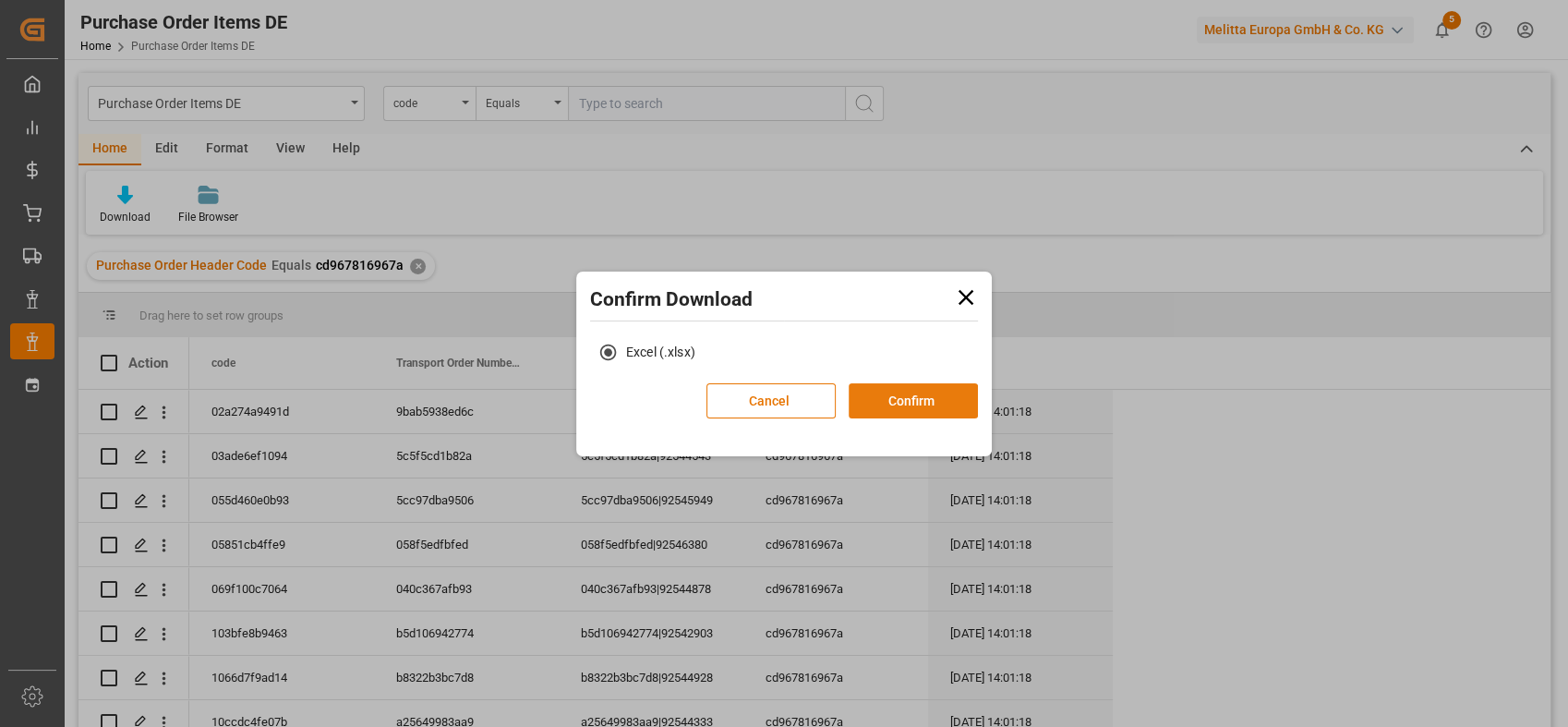
click at [933, 392] on button "Confirm" at bounding box center [913, 400] width 129 height 35
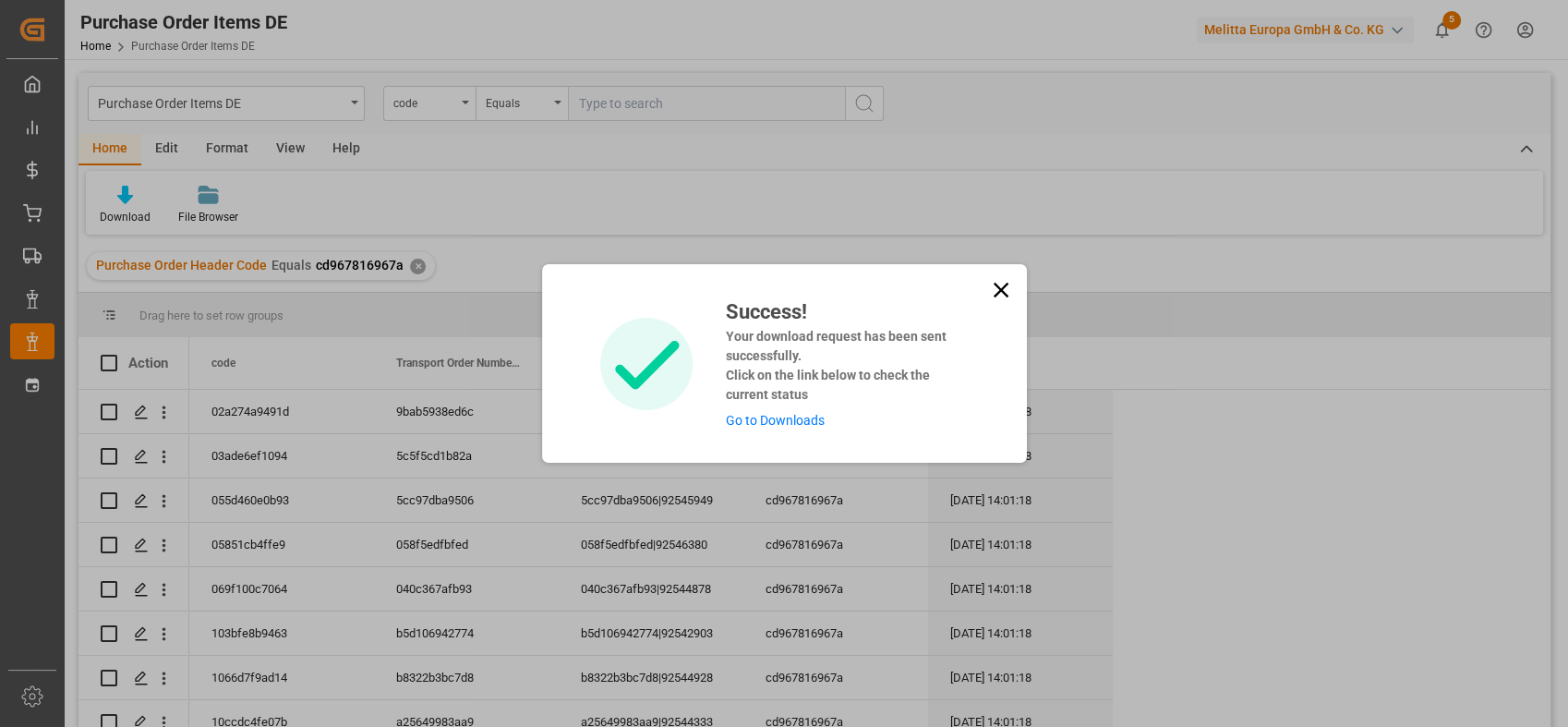
click at [800, 418] on link "Go to Downloads" at bounding box center [774, 420] width 99 height 14
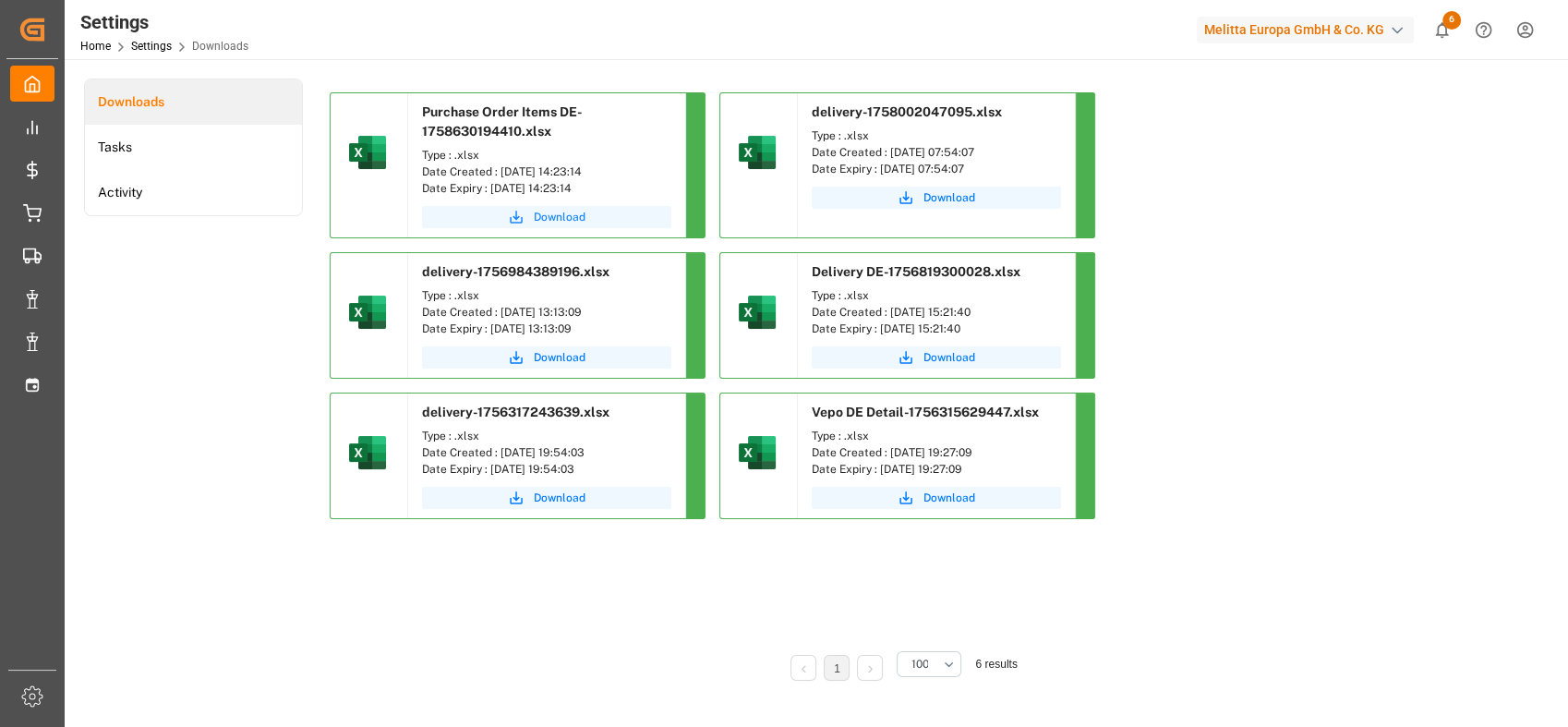
click at [571, 218] on span "Download" at bounding box center [560, 216] width 52 height 16
